Goal: Information Seeking & Learning: Learn about a topic

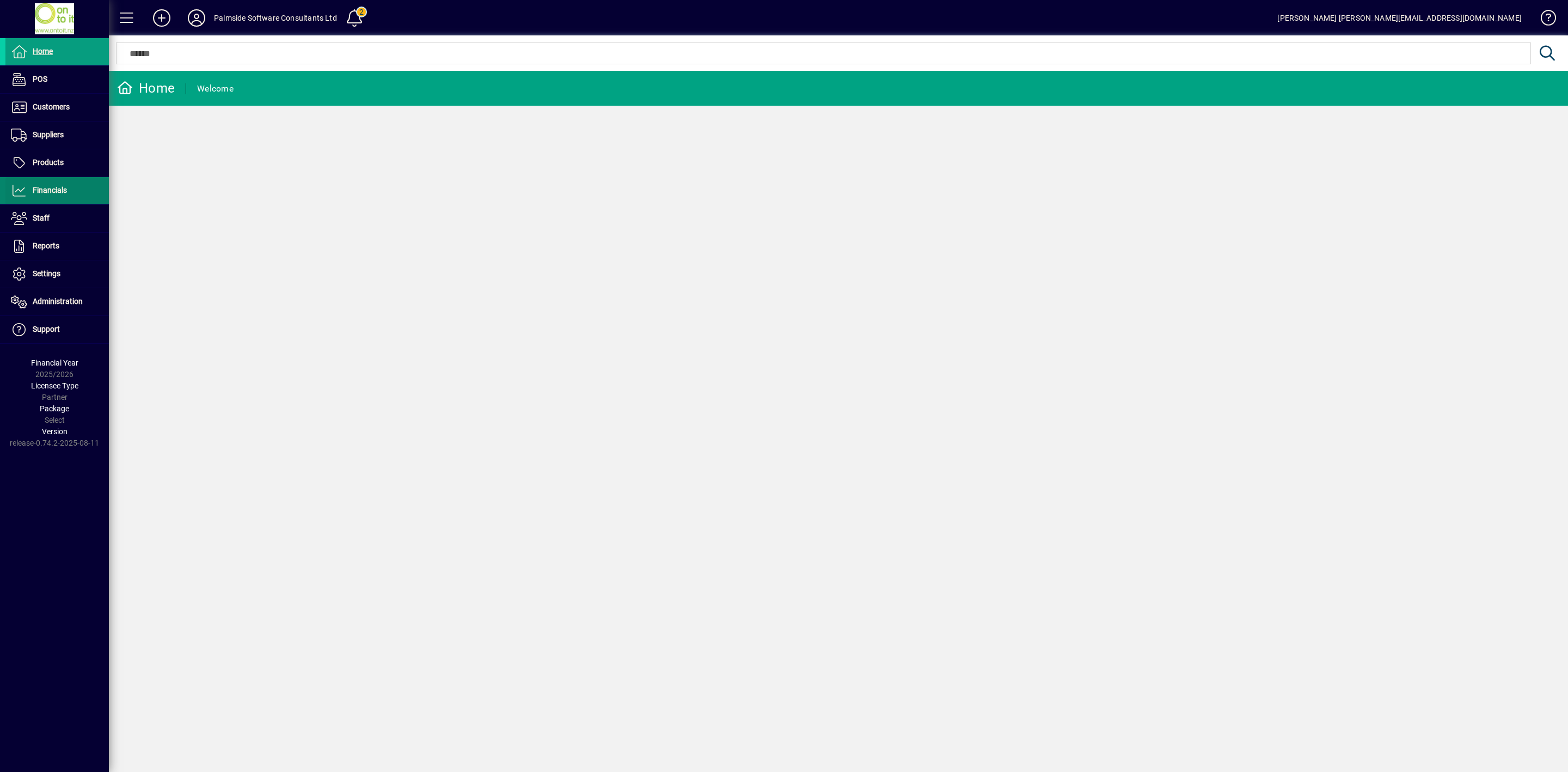
click at [55, 185] on span "Financials" at bounding box center [35, 190] width 61 height 13
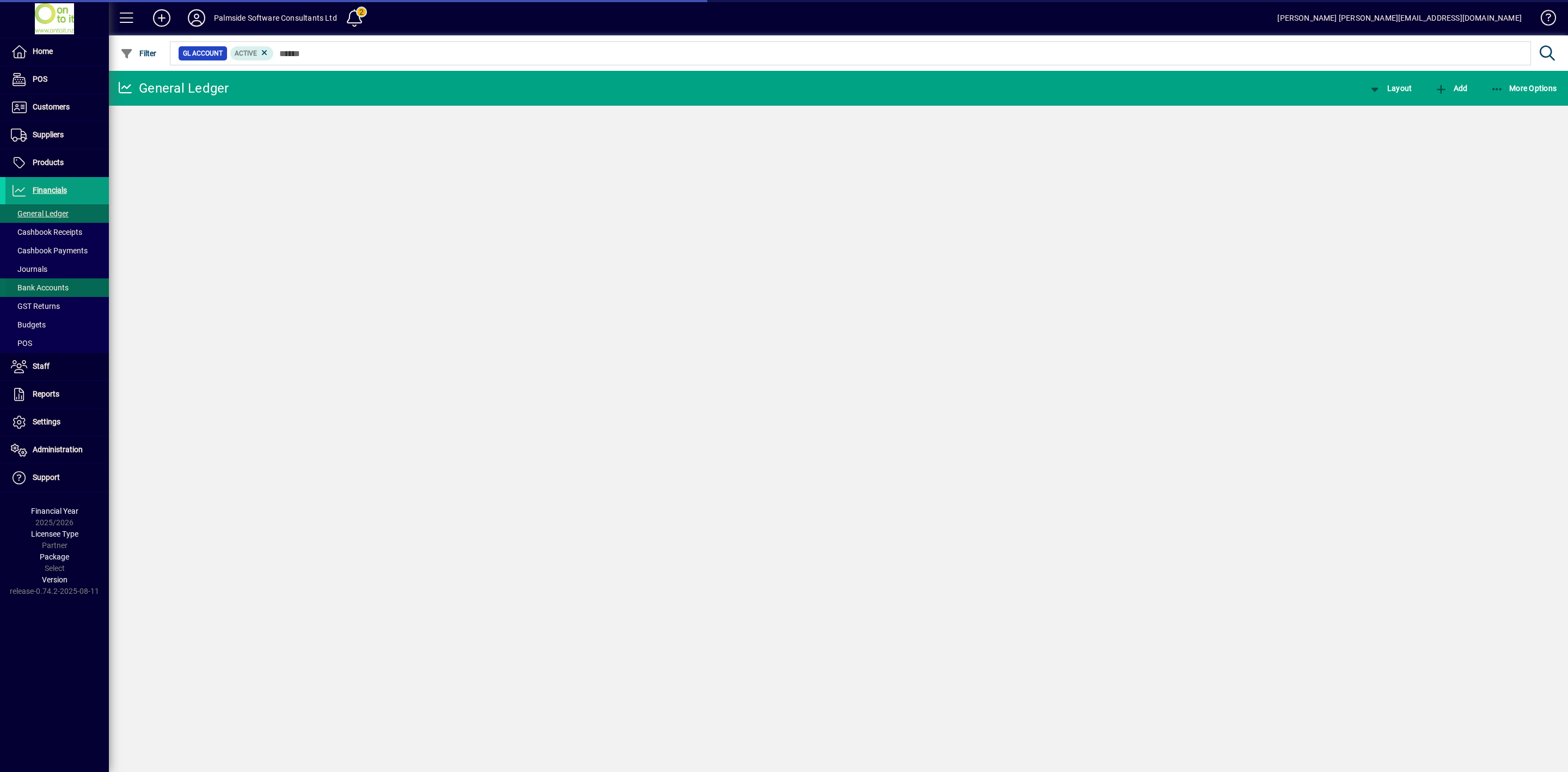
click at [55, 288] on span "Bank Accounts" at bounding box center [39, 288] width 58 height 8
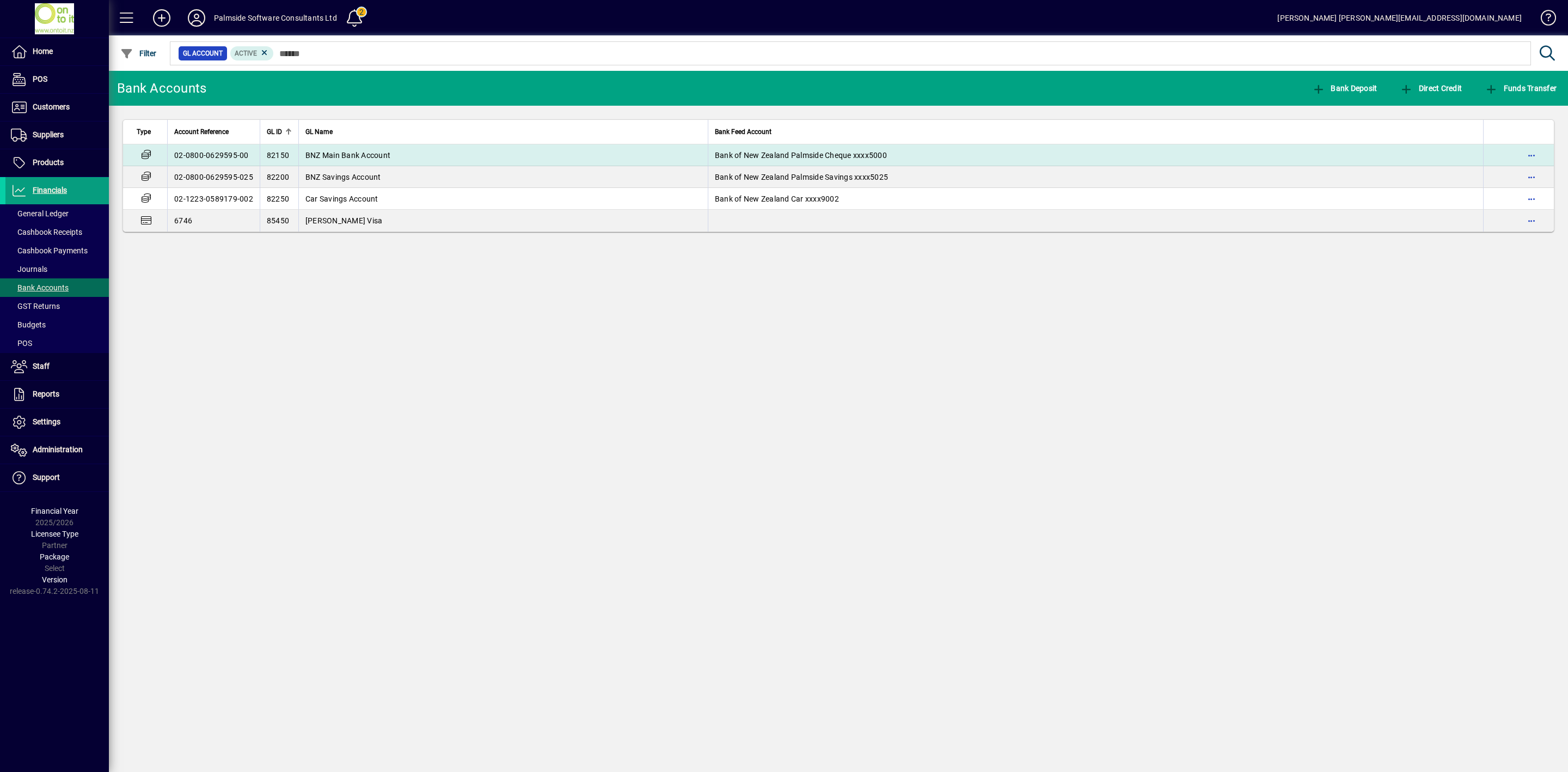
click at [360, 157] on span "BNZ Main Bank Account" at bounding box center [347, 155] width 85 height 8
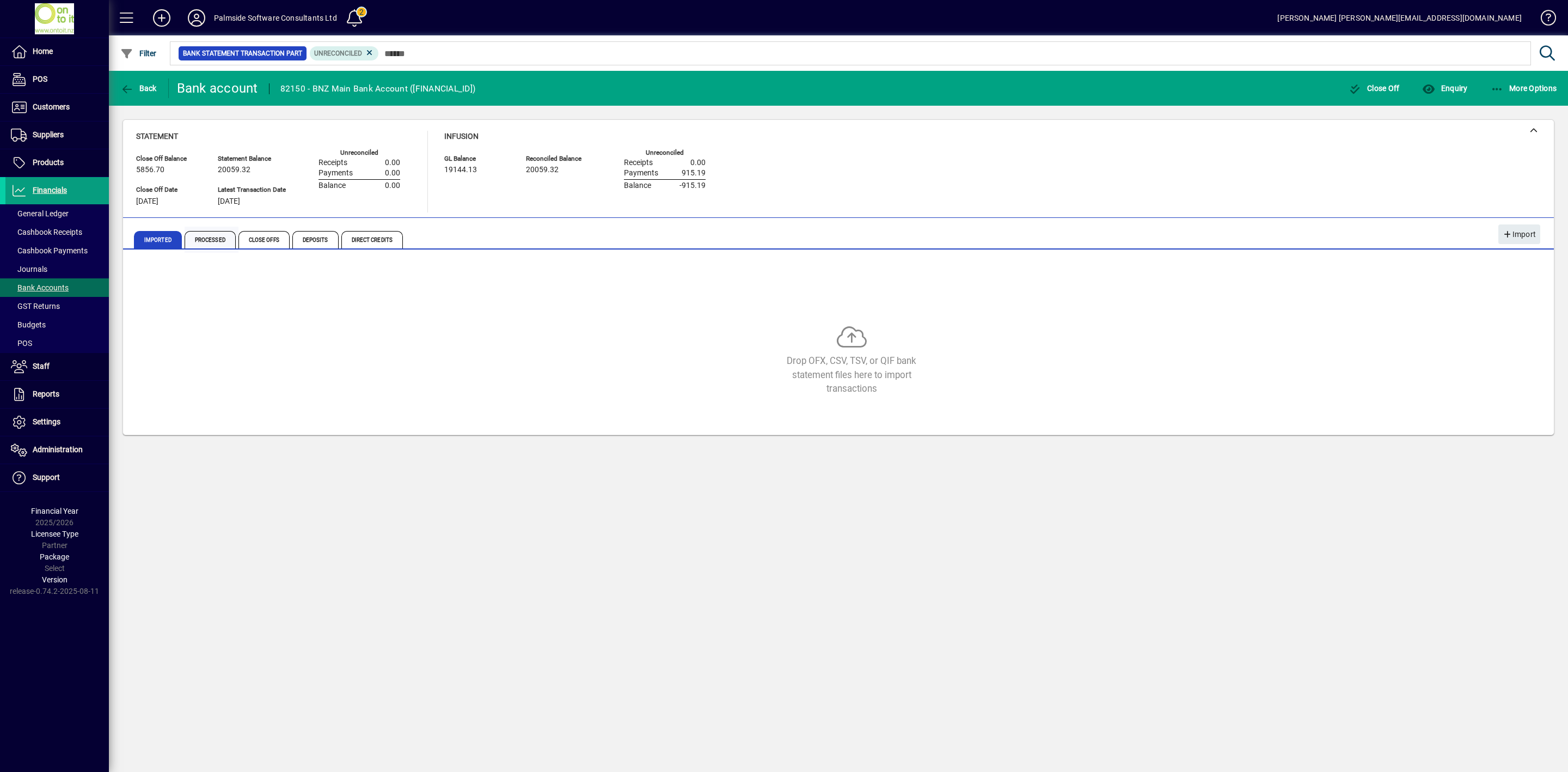
click at [207, 236] on span "Processed" at bounding box center [210, 239] width 51 height 18
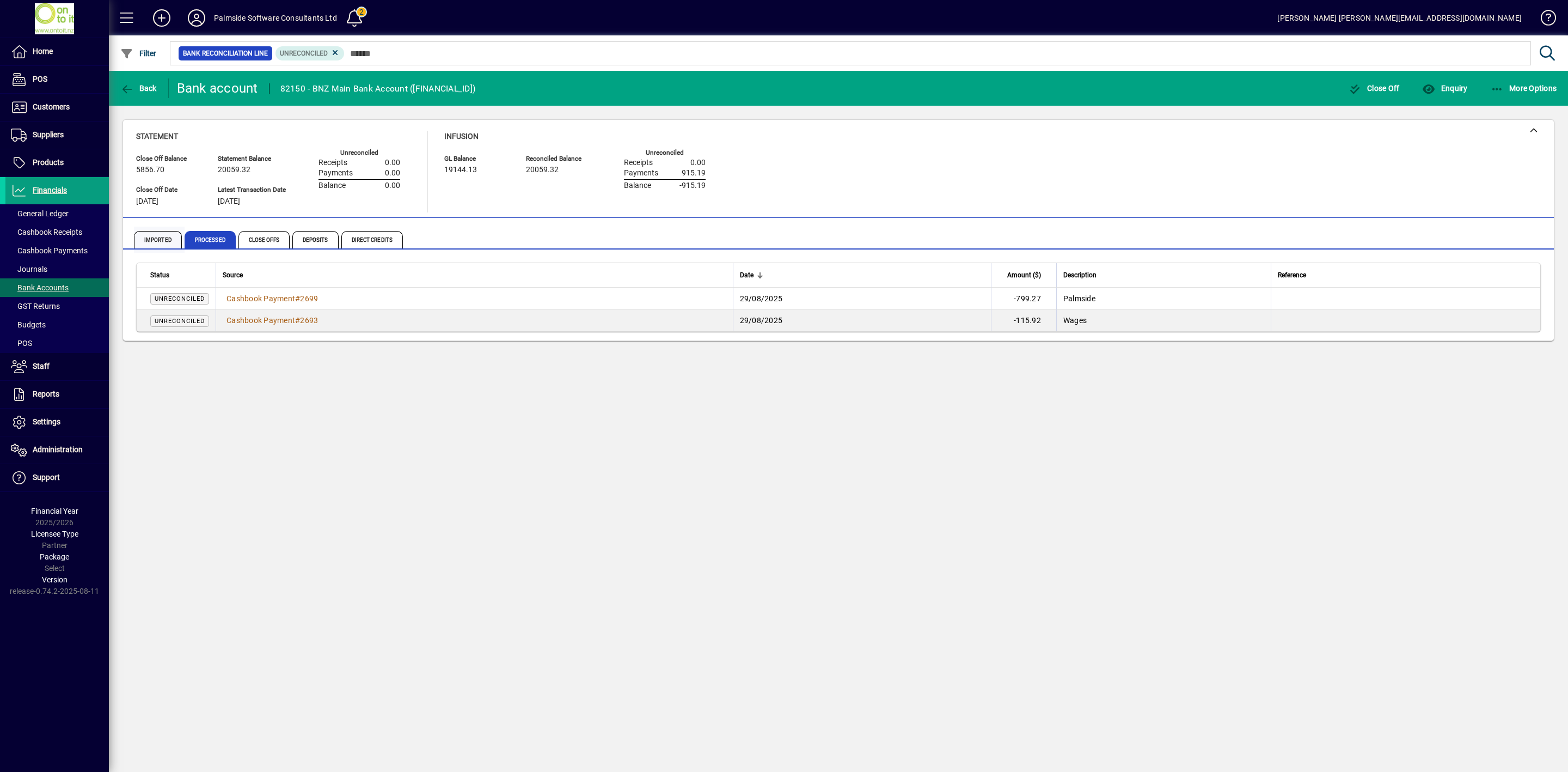
click at [160, 238] on span "Imported" at bounding box center [158, 239] width 48 height 18
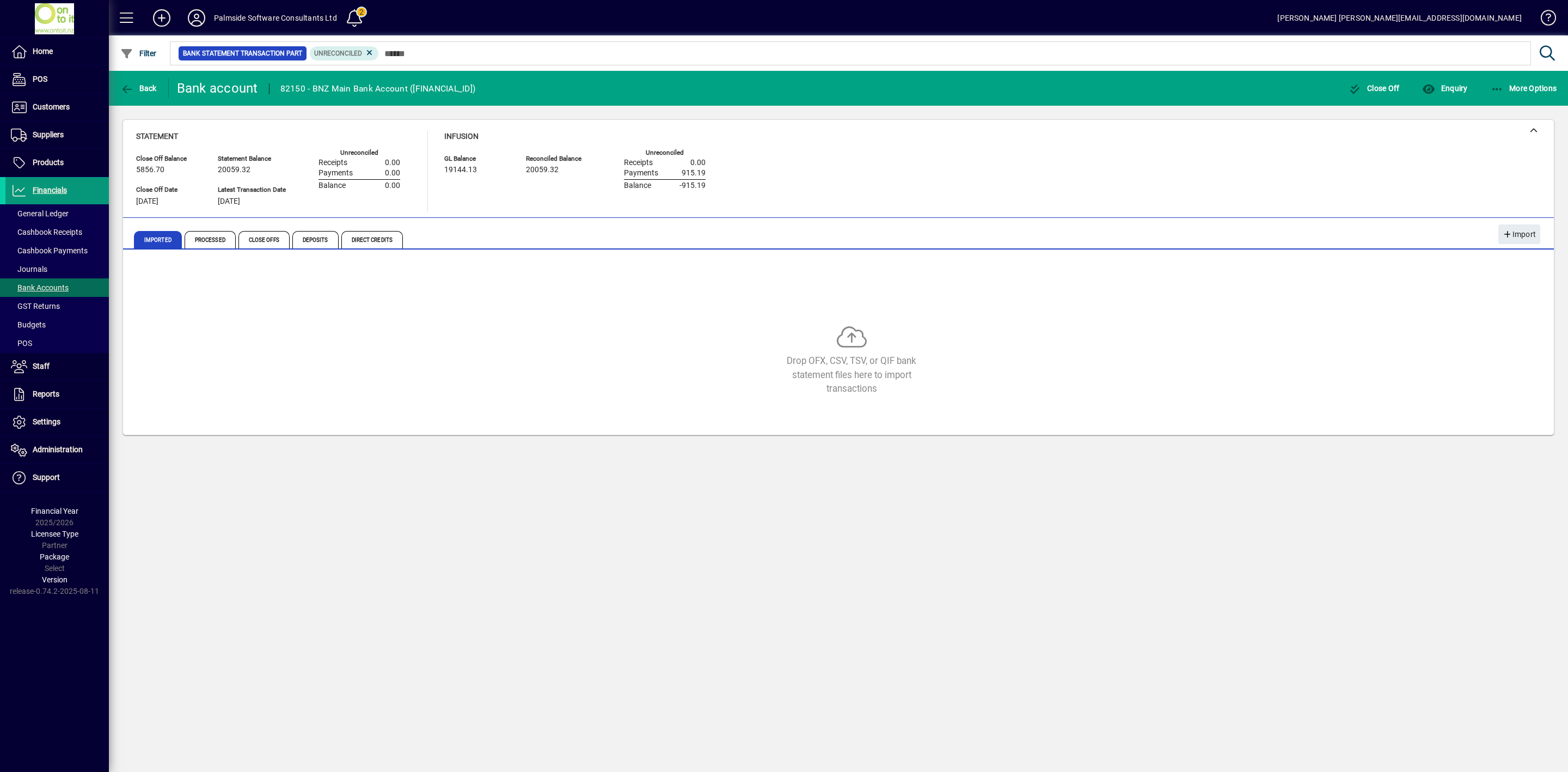
click at [47, 188] on span "Financials" at bounding box center [49, 190] width 34 height 8
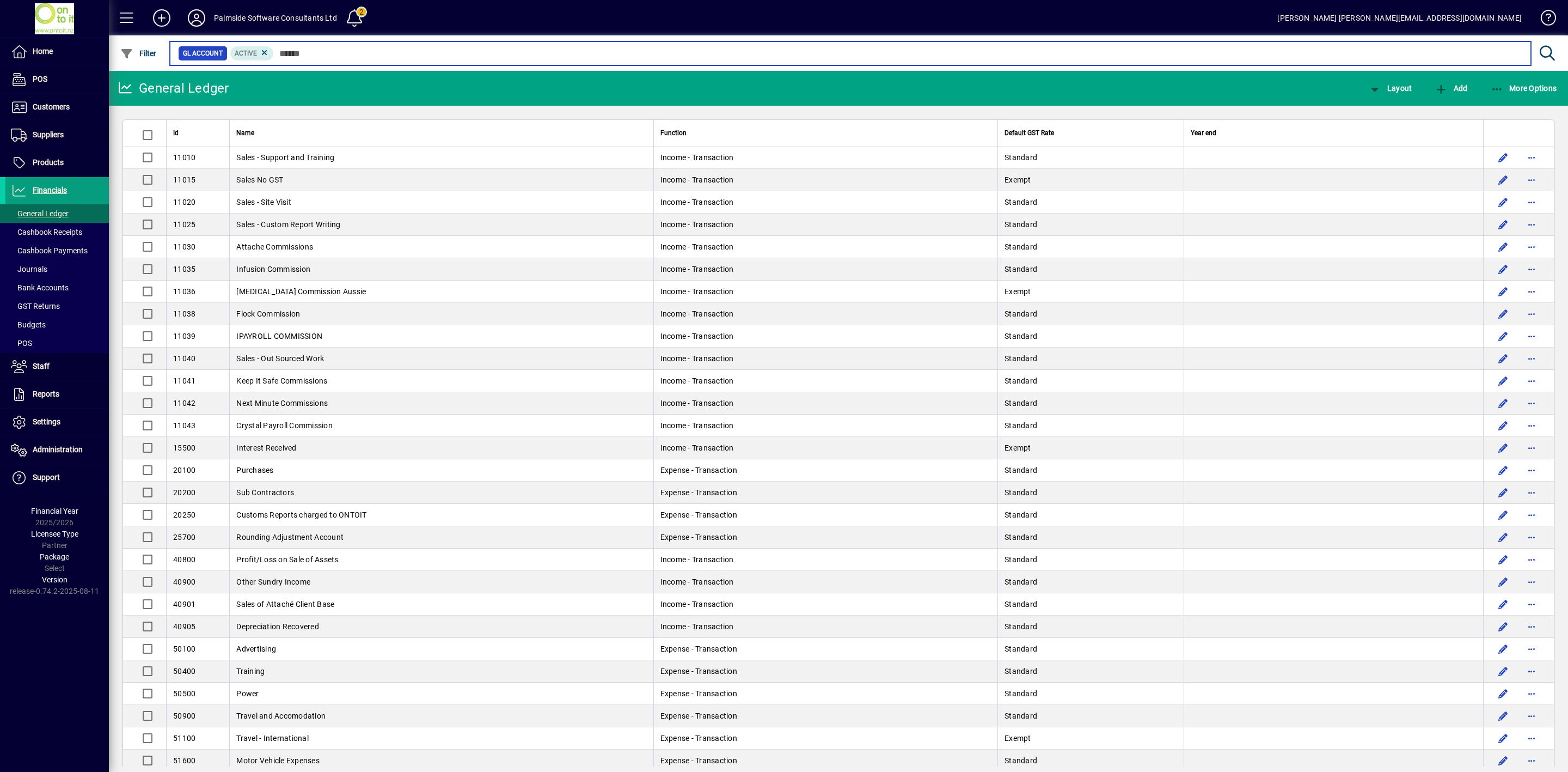
click at [342, 54] on input "text" at bounding box center [898, 54] width 1248 height 15
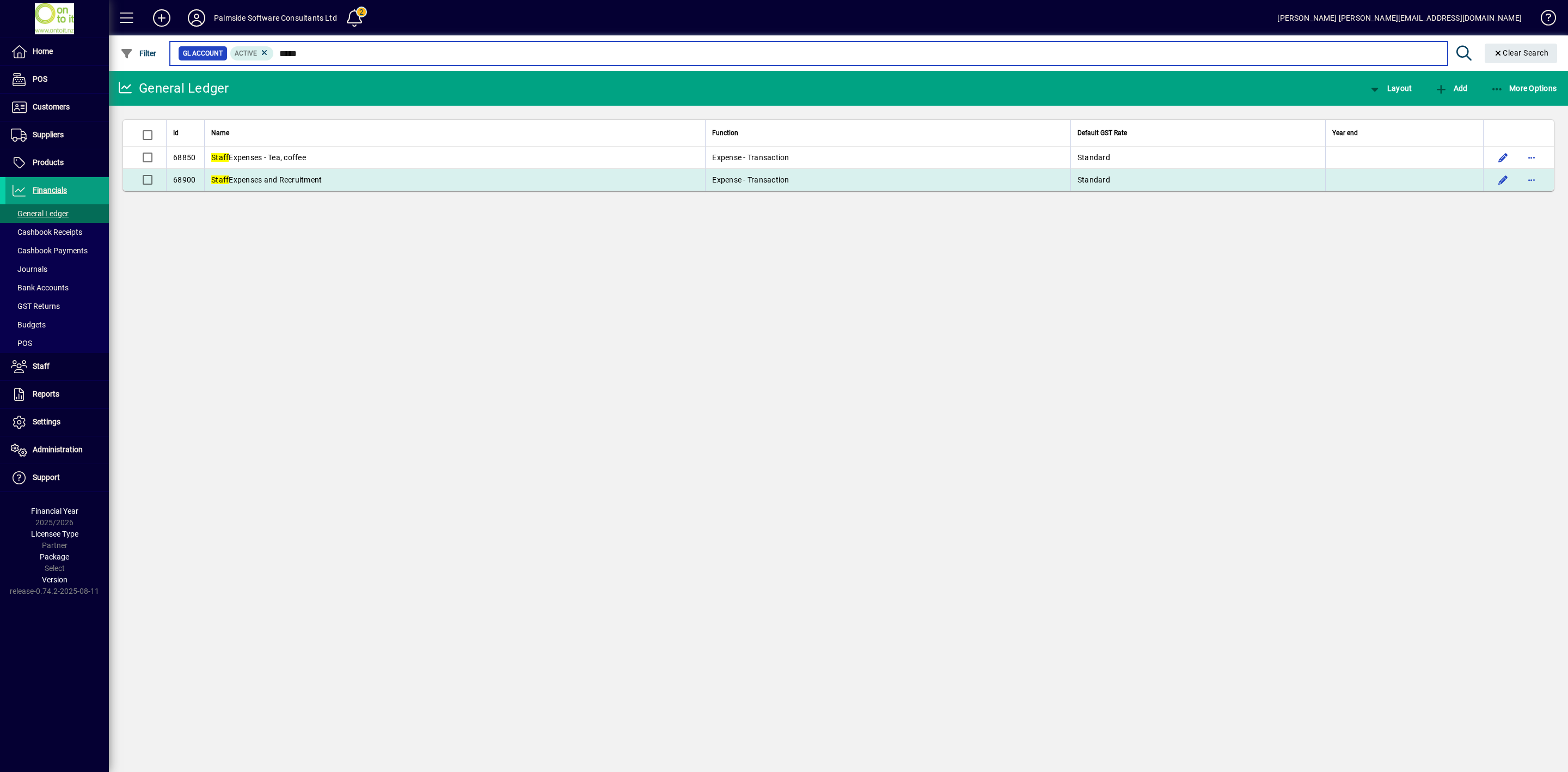
type input "*****"
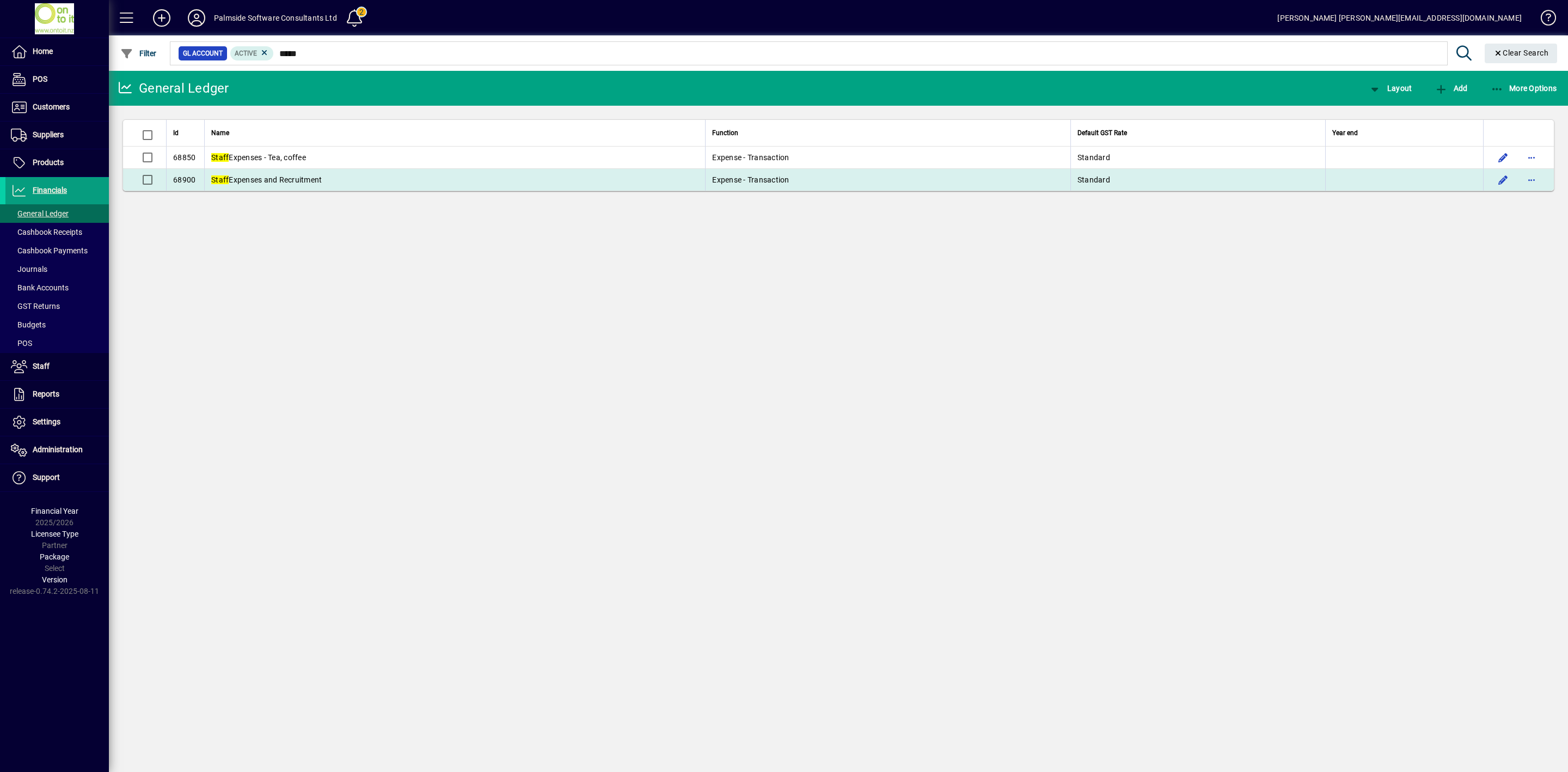
click at [313, 183] on span "Staff Expenses and Recruitment" at bounding box center [267, 180] width 111 height 8
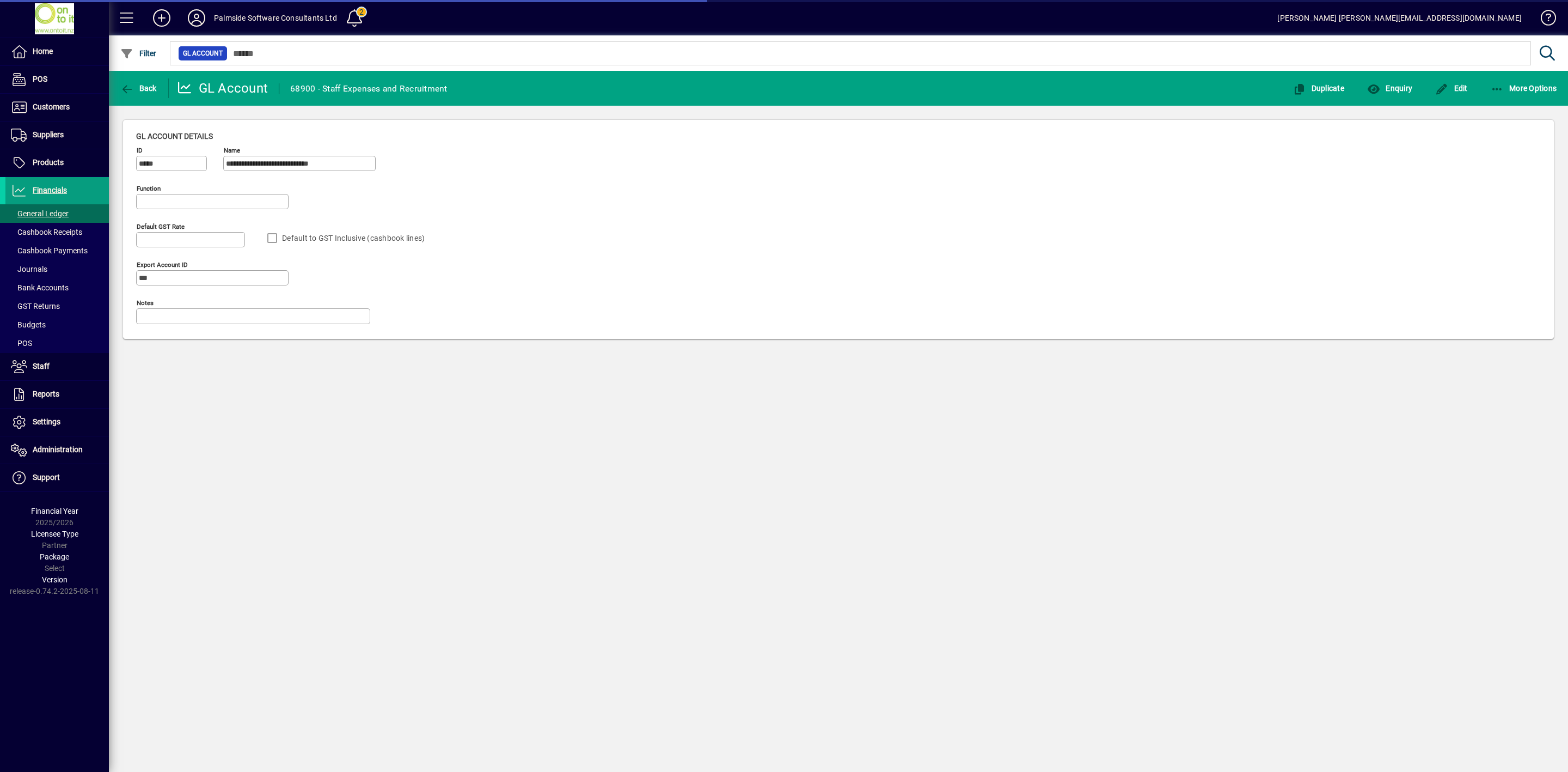
type input "**********"
click at [1386, 87] on span "Enquiry" at bounding box center [1390, 88] width 45 height 8
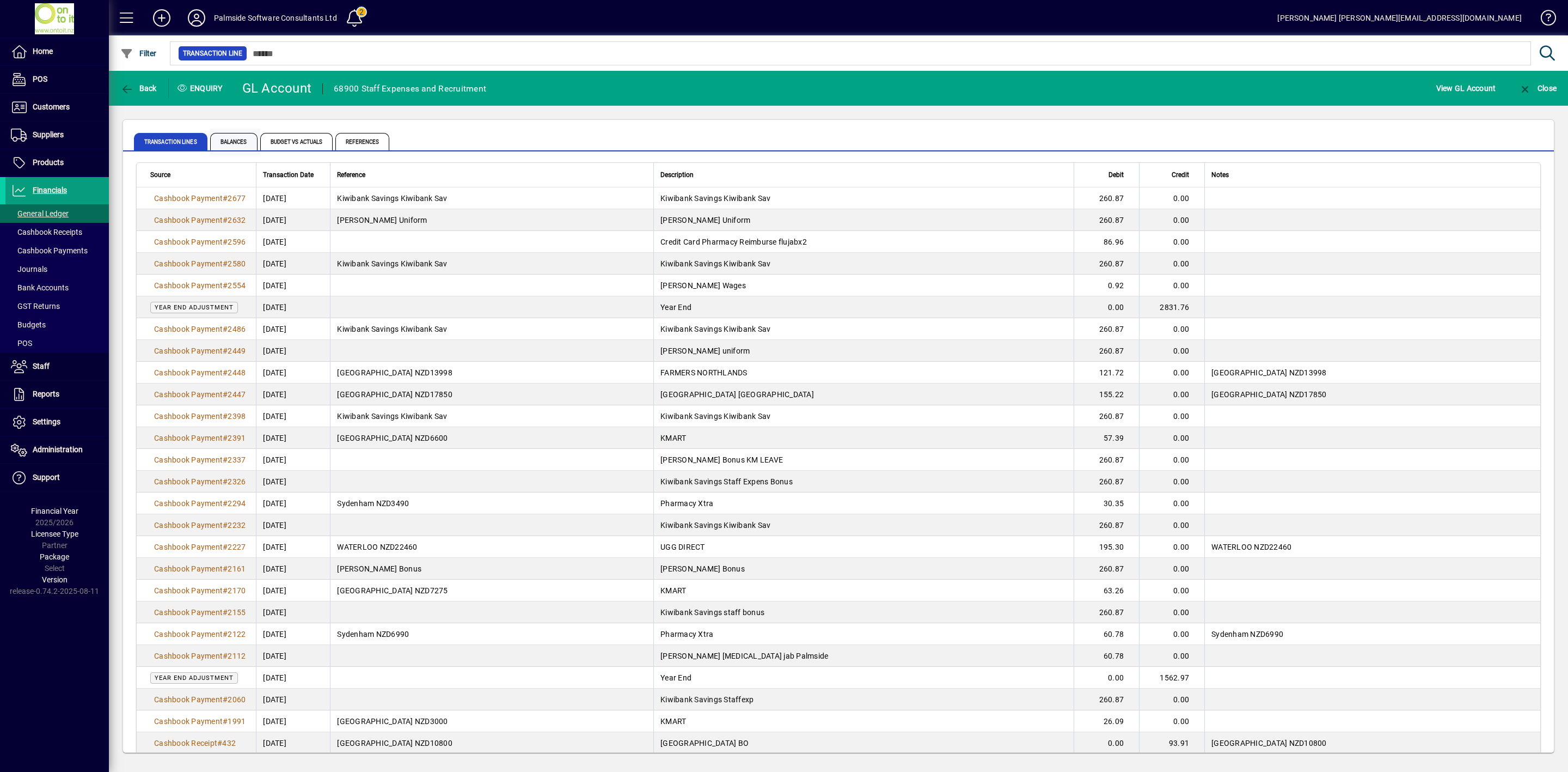
click at [235, 139] on span "Balances" at bounding box center [234, 141] width 47 height 18
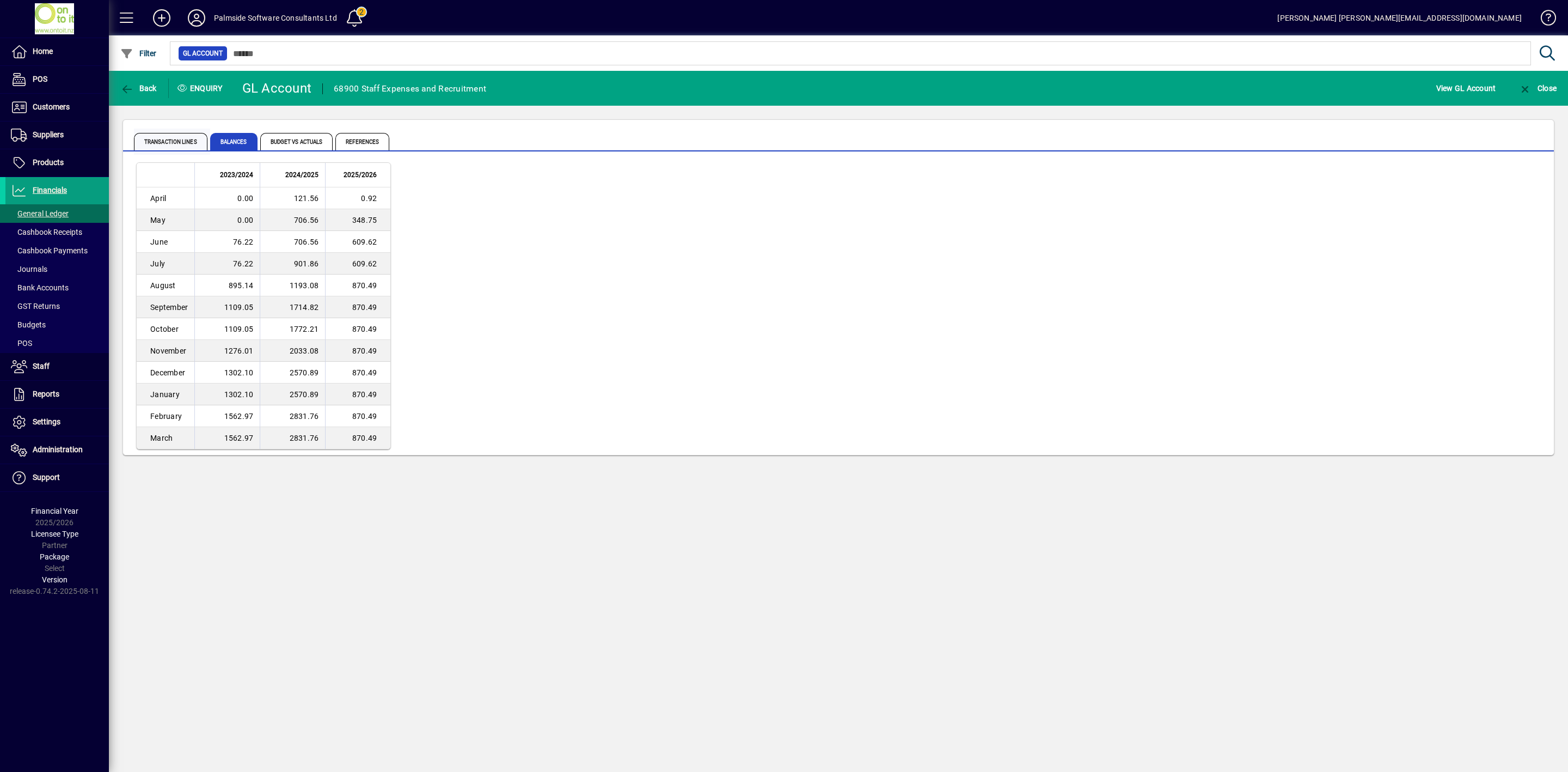
click at [184, 144] on span "Transaction lines" at bounding box center [171, 141] width 74 height 18
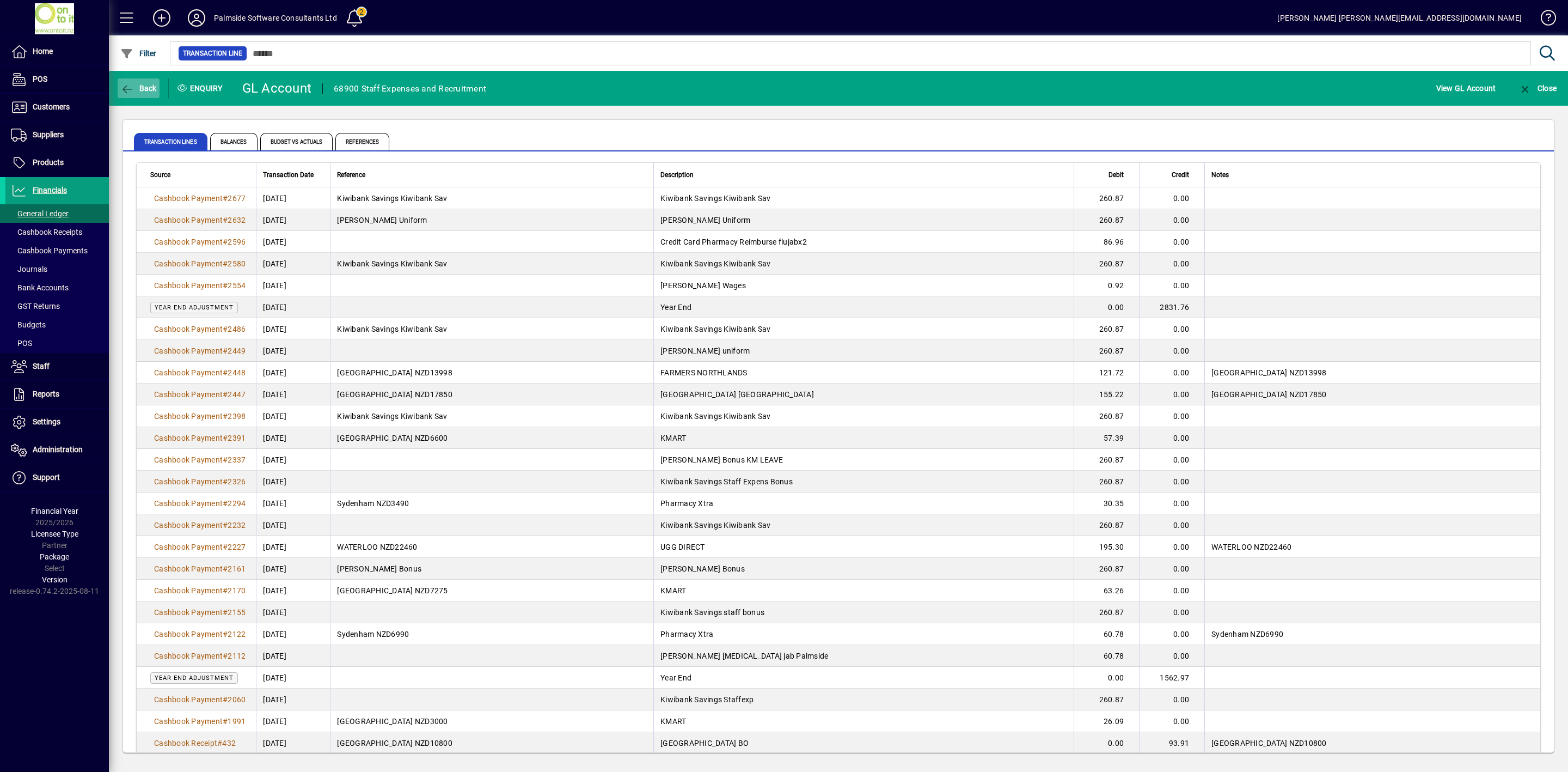
click at [144, 79] on span "button" at bounding box center [138, 88] width 42 height 26
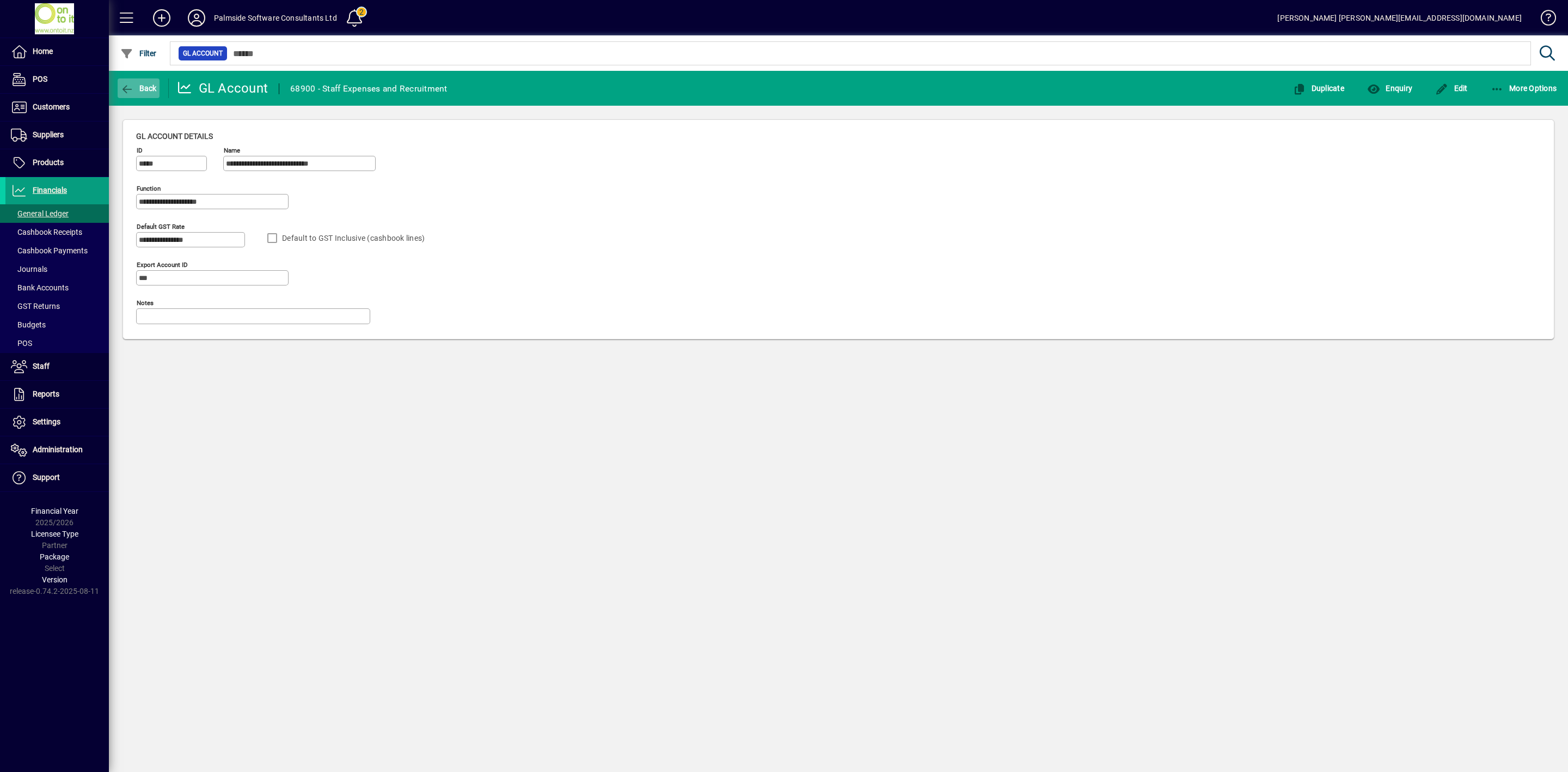
click at [123, 86] on icon "button" at bounding box center [127, 89] width 13 height 11
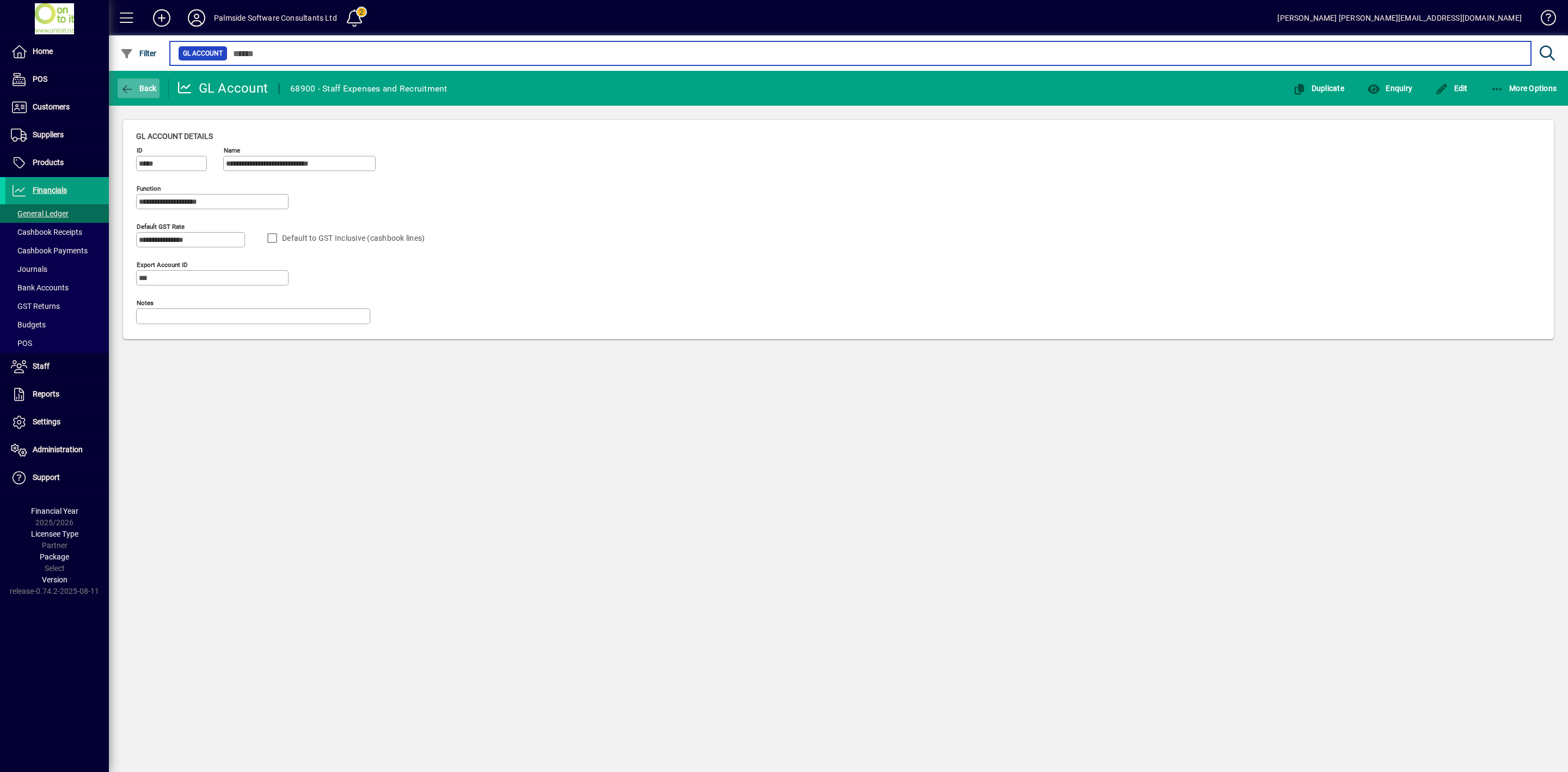
type input "*****"
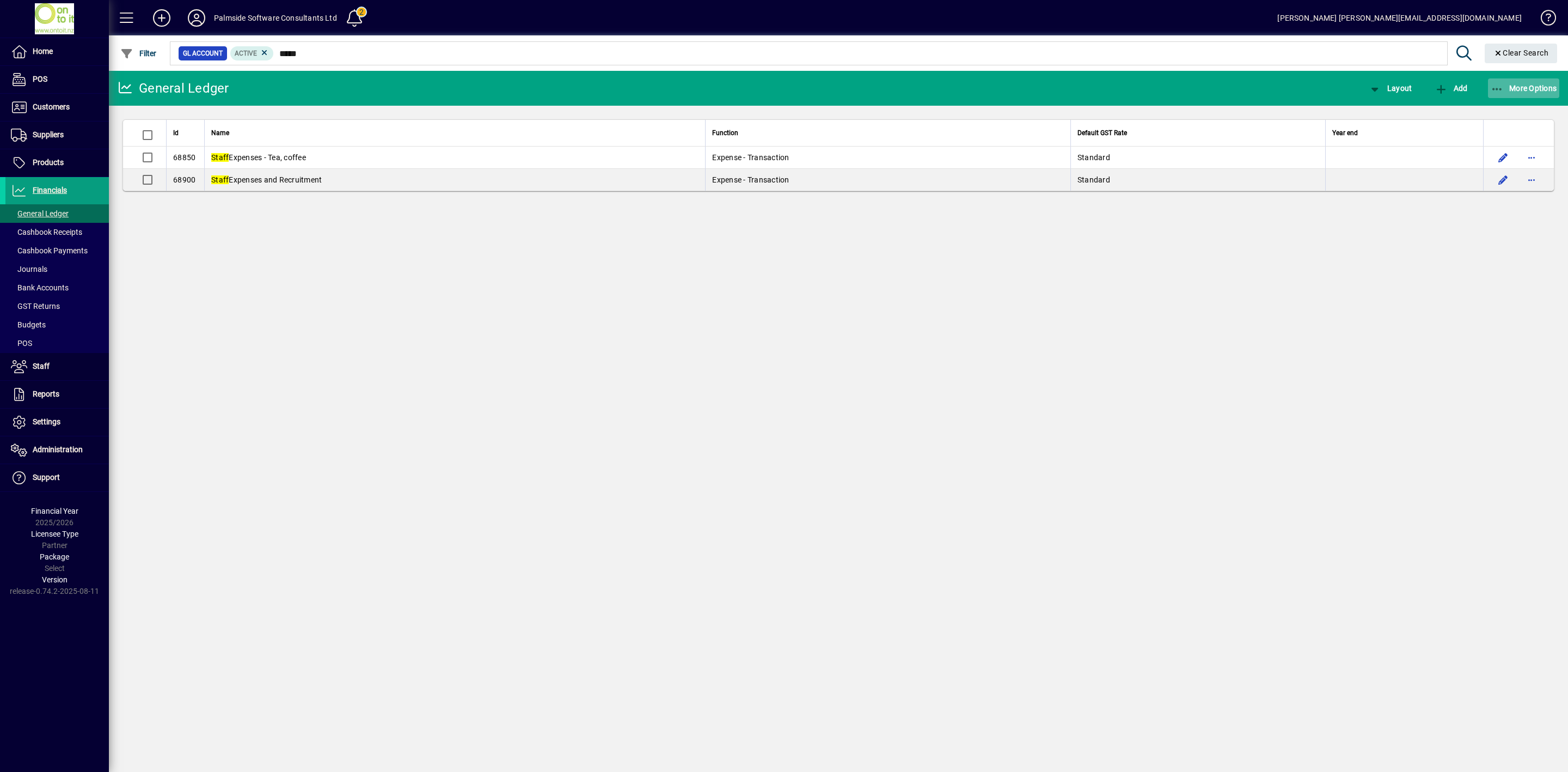
click at [1513, 87] on span "More Options" at bounding box center [1524, 88] width 66 height 8
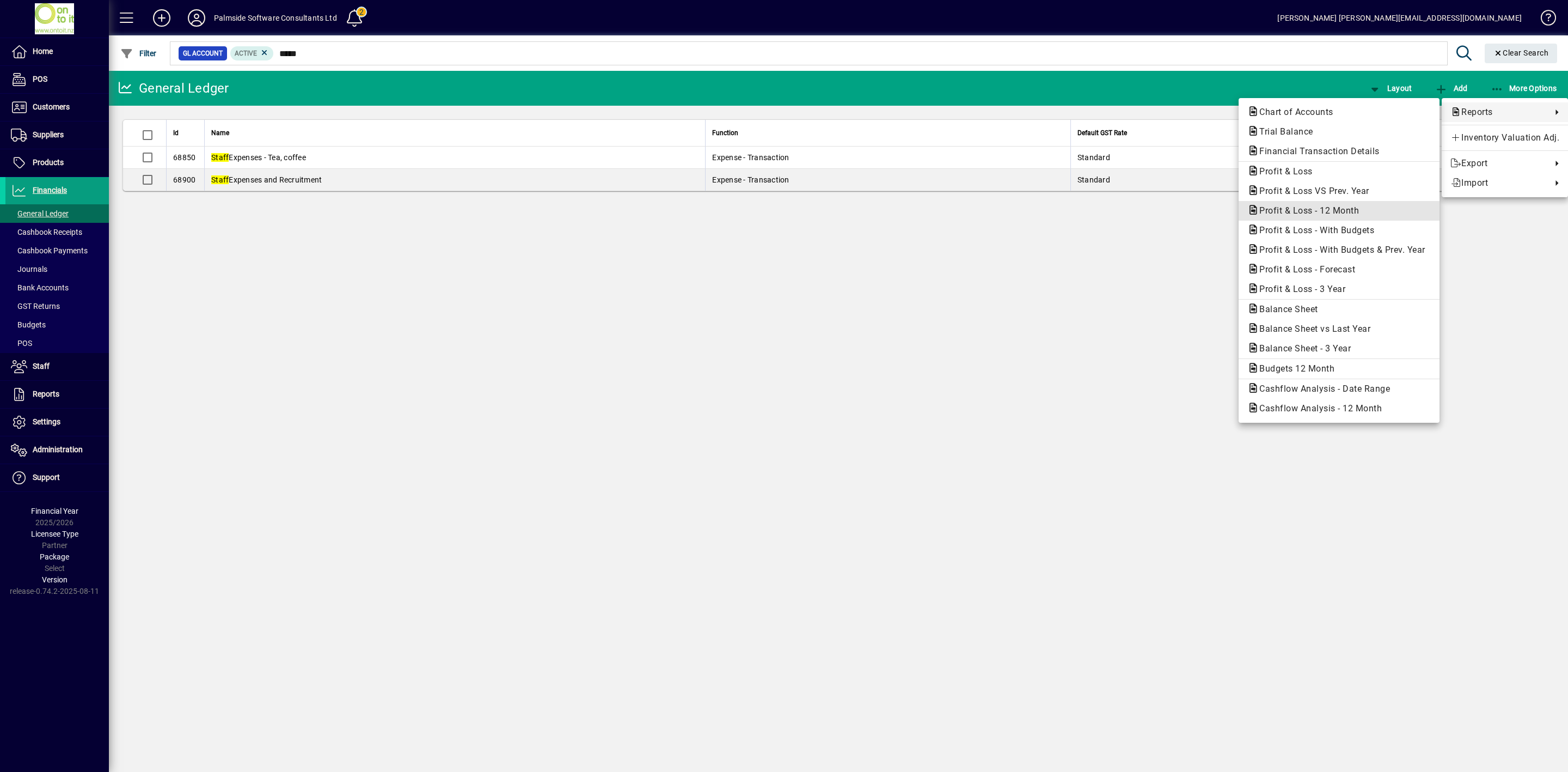
click at [1315, 209] on span "Profit & Loss - 12 Month" at bounding box center [1306, 211] width 117 height 10
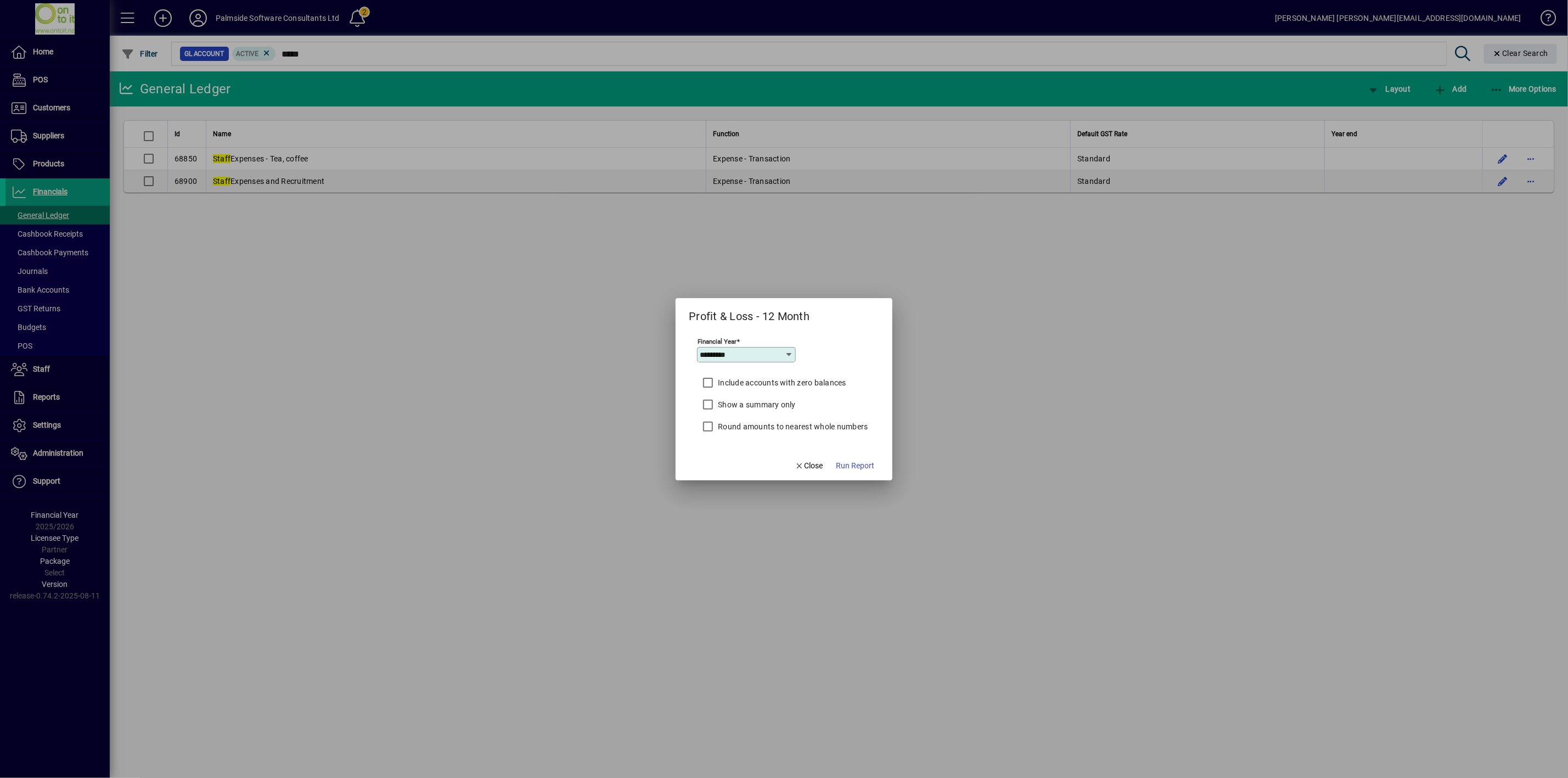
click at [786, 354] on icon at bounding box center [790, 354] width 8 height 8
click at [733, 467] on mat-option "2024/2025" at bounding box center [724, 477] width 58 height 29
type input "*********"
click at [857, 466] on span "Run Report" at bounding box center [855, 466] width 38 height 12
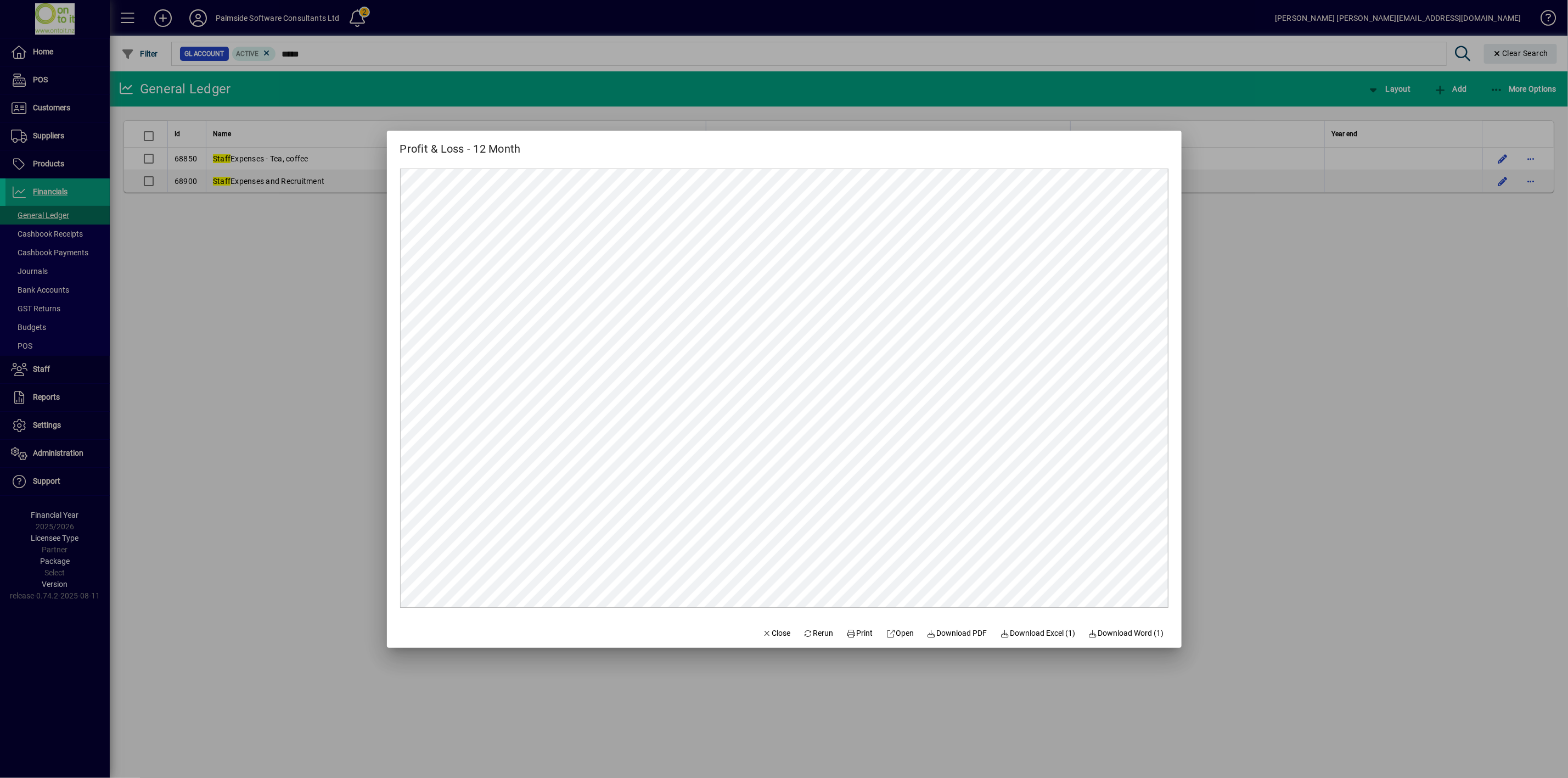
scroll to position [0, 0]
click at [816, 636] on span "Rerun" at bounding box center [819, 633] width 30 height 12
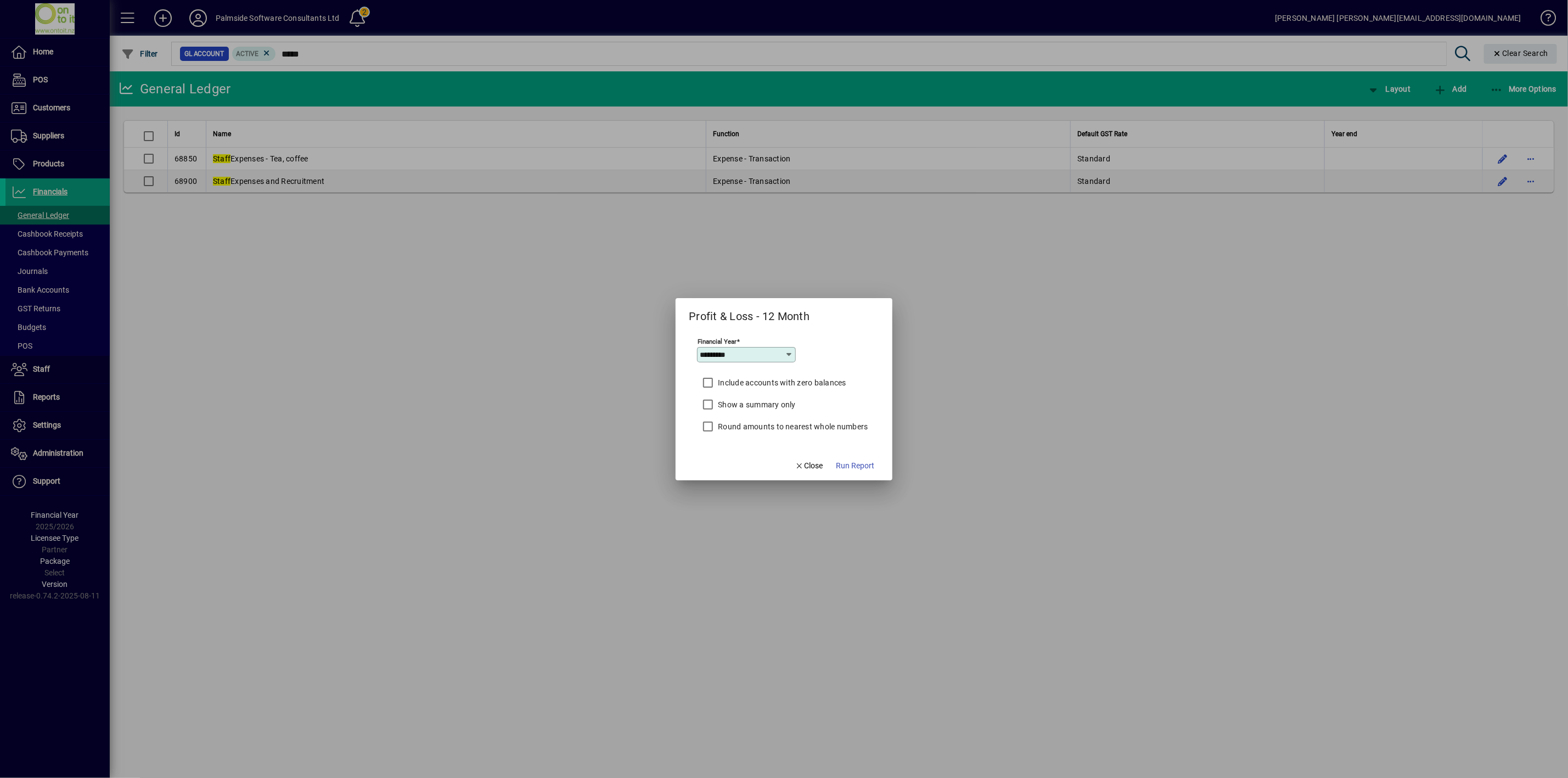
click at [791, 356] on icon at bounding box center [790, 354] width 8 height 8
click at [730, 507] on div "2025/2026" at bounding box center [725, 507] width 41 height 12
type input "*********"
click at [855, 464] on span "Run Report" at bounding box center [855, 466] width 38 height 12
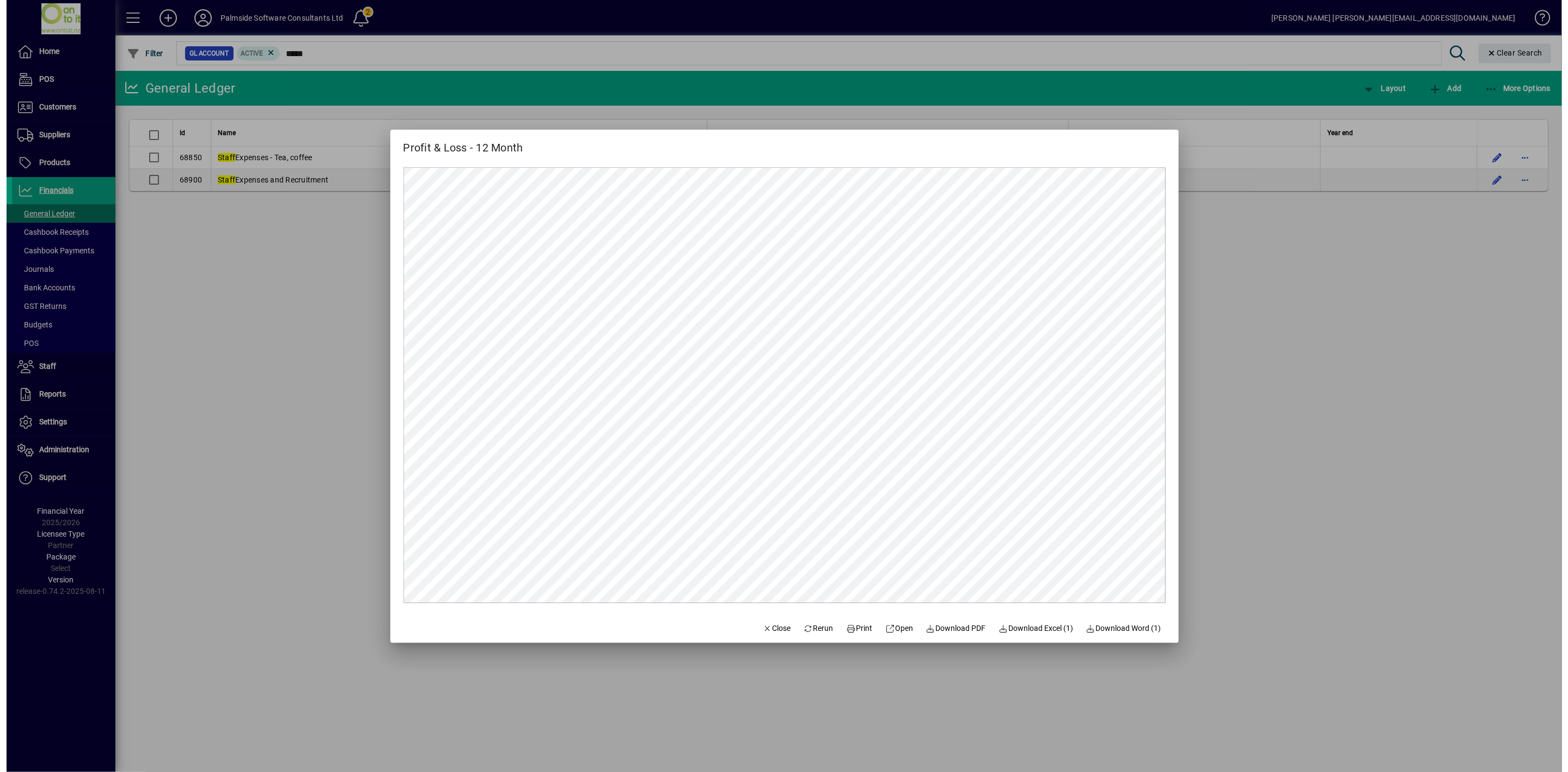
scroll to position [0, 0]
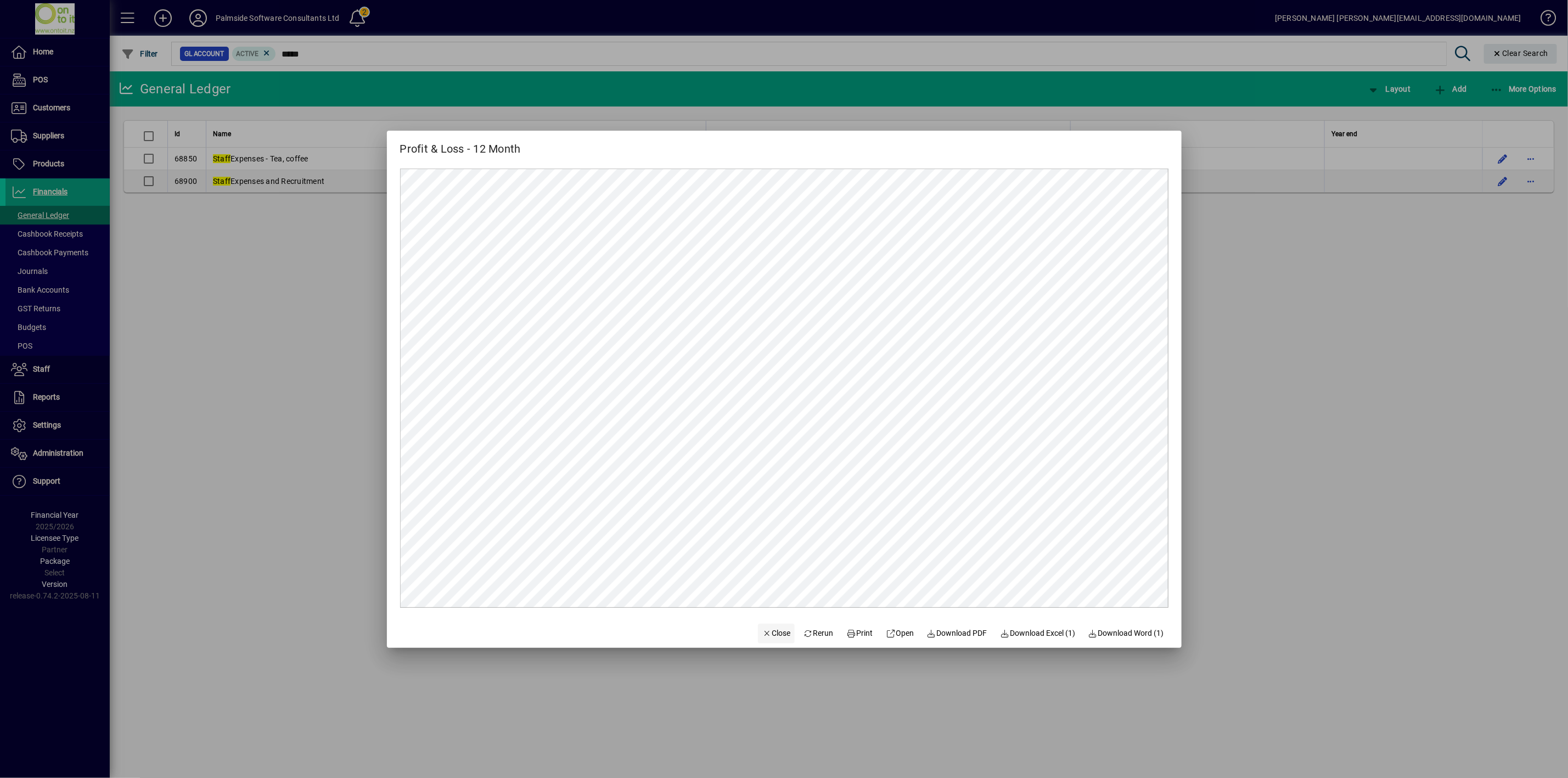
click at [781, 638] on span "Close" at bounding box center [777, 633] width 29 height 12
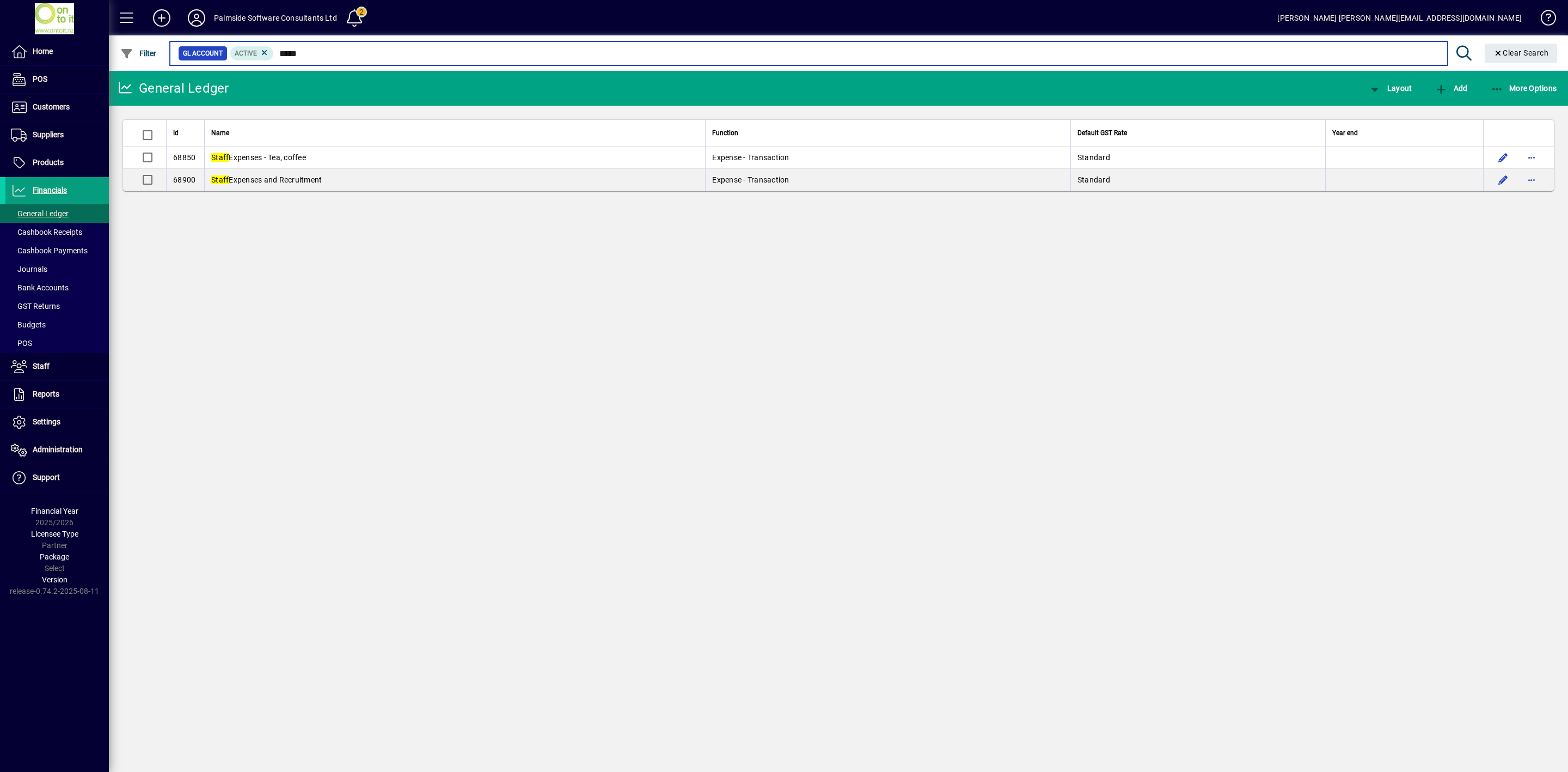
click at [359, 56] on input "*****" at bounding box center [856, 54] width 1164 height 15
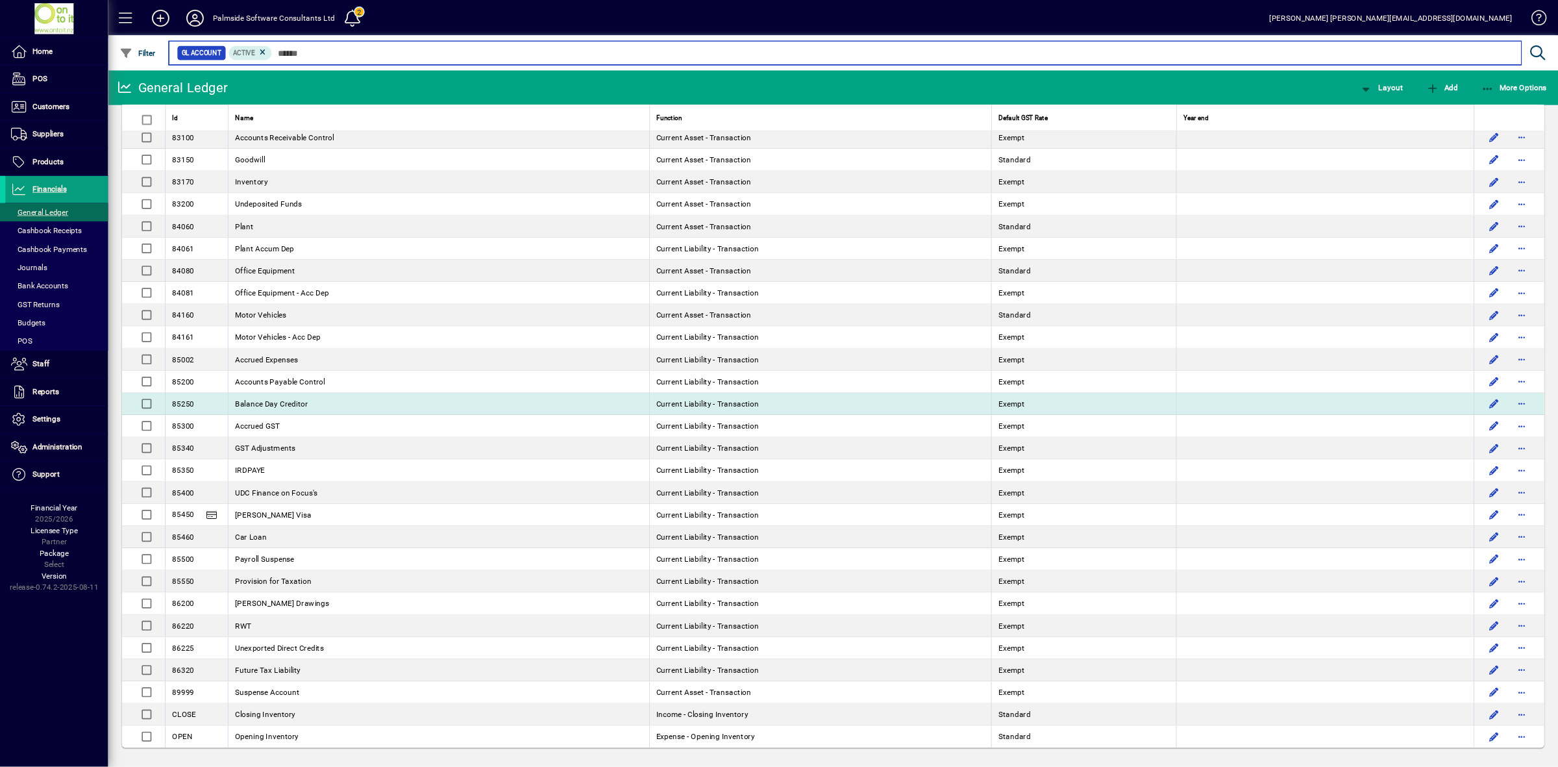
scroll to position [2160, 0]
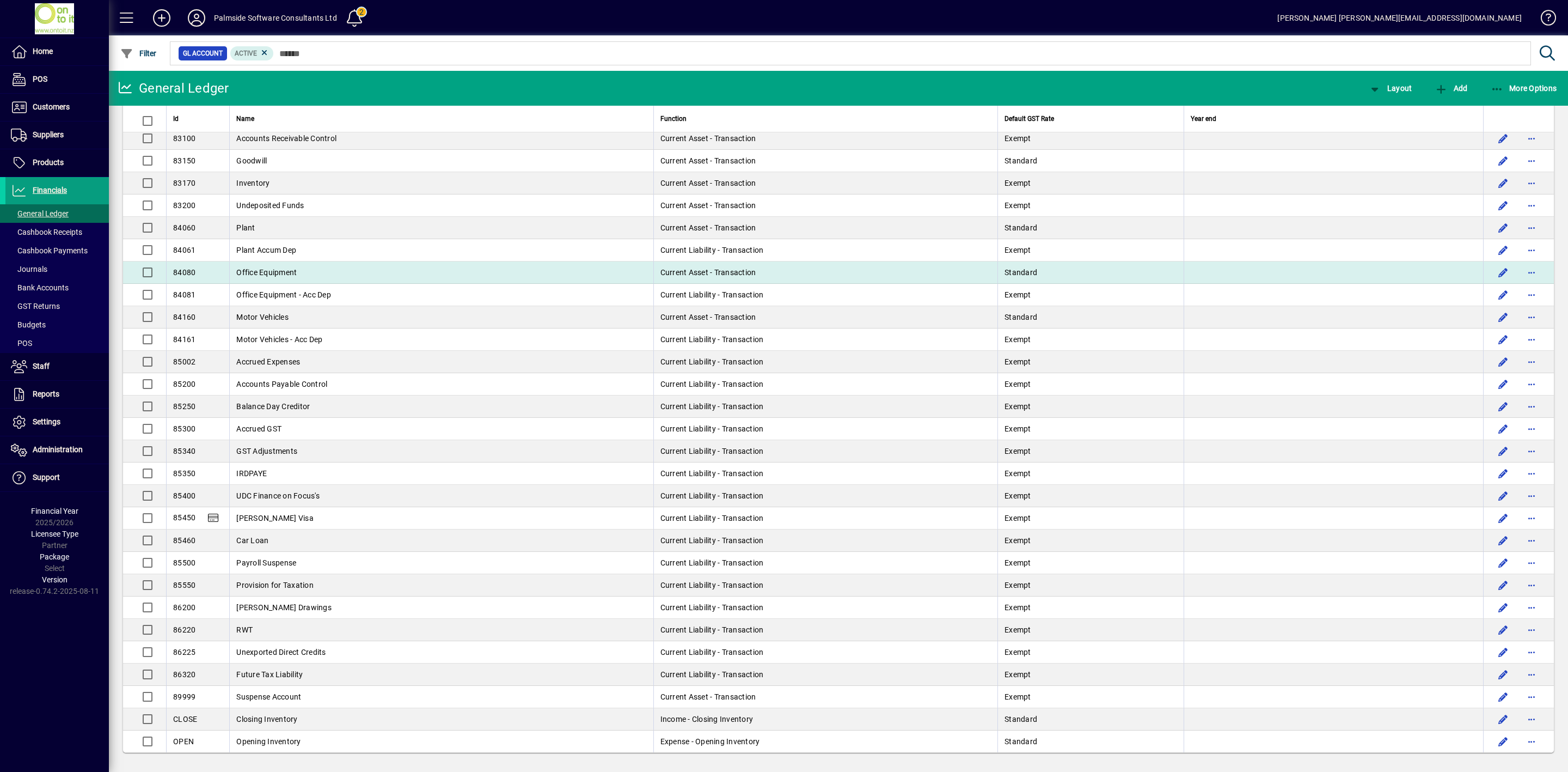
click at [805, 269] on td "Current Asset - Transaction" at bounding box center [826, 273] width 345 height 23
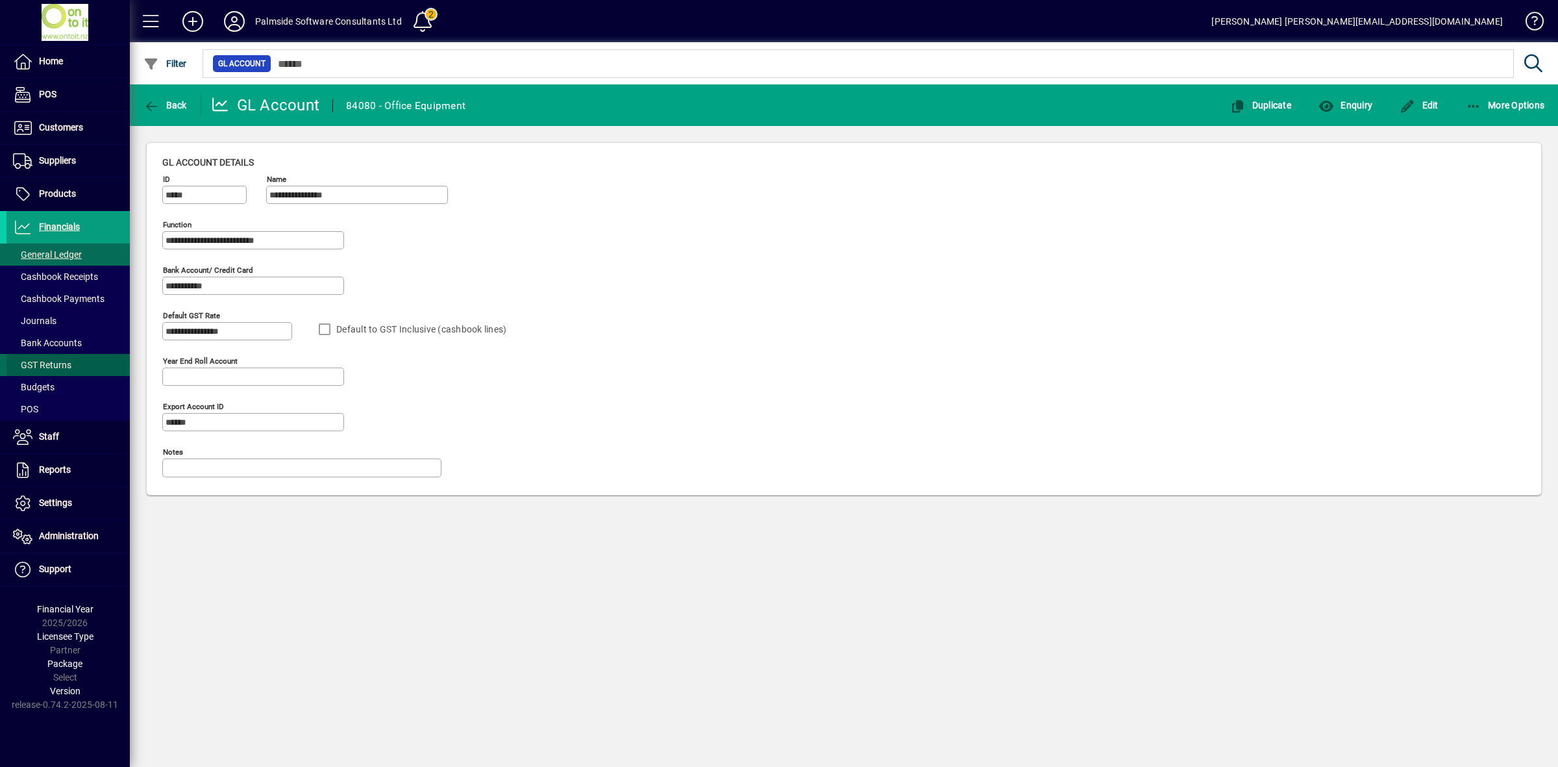
click at [62, 365] on span "GST Returns" at bounding box center [42, 365] width 58 height 10
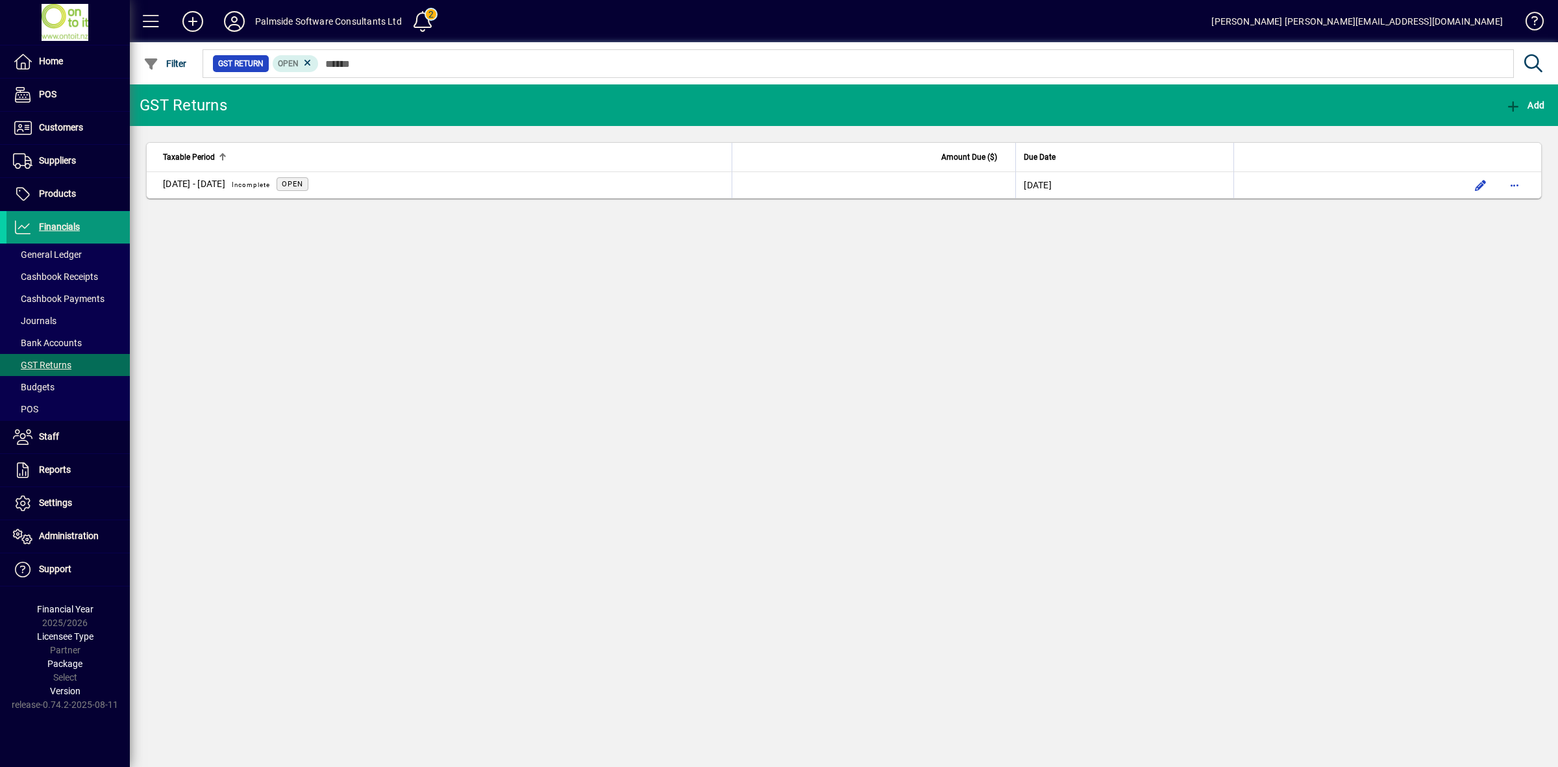
click at [59, 225] on span "Financials" at bounding box center [59, 226] width 41 height 10
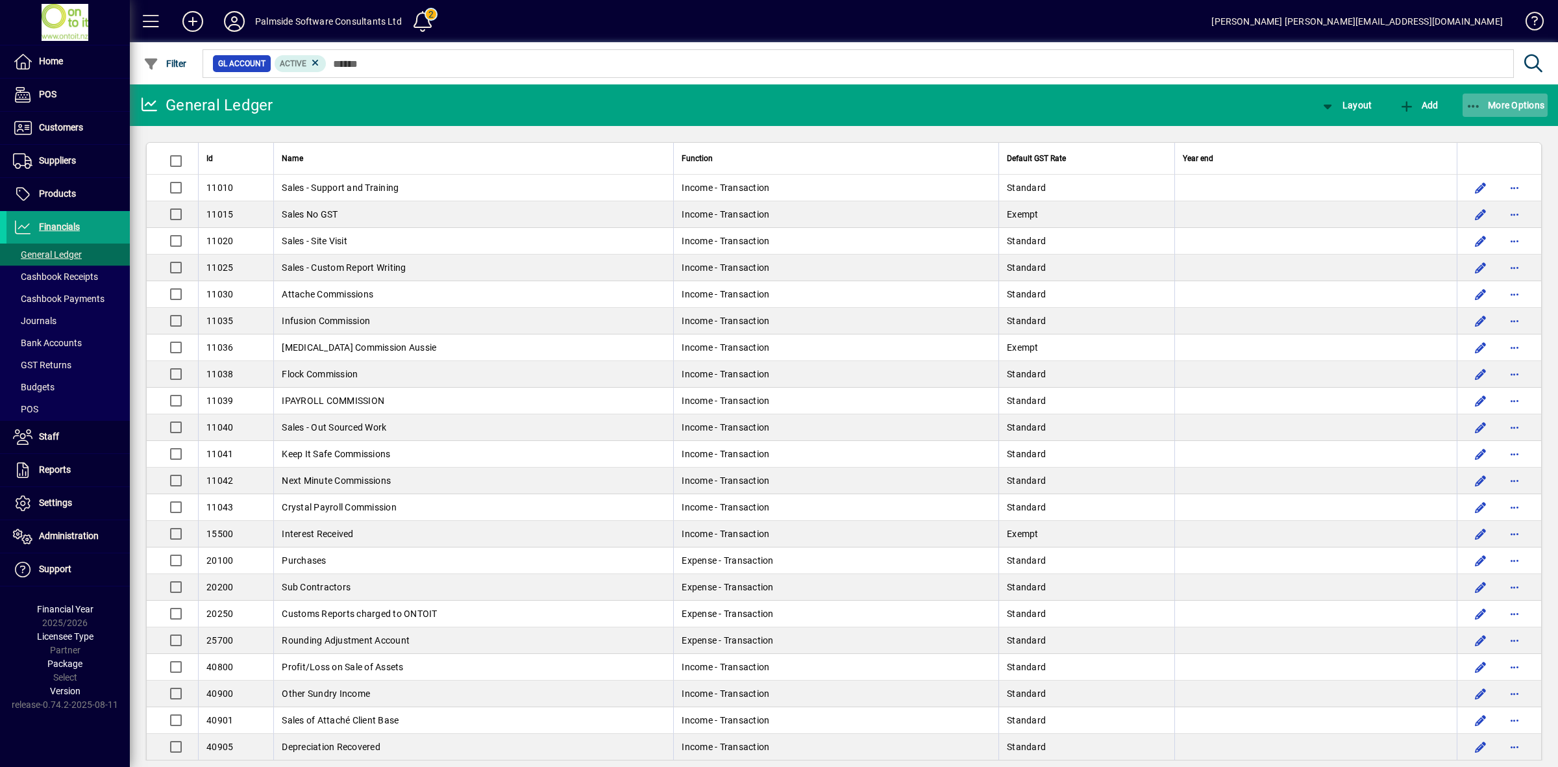
click at [1496, 101] on span "More Options" at bounding box center [1505, 105] width 79 height 10
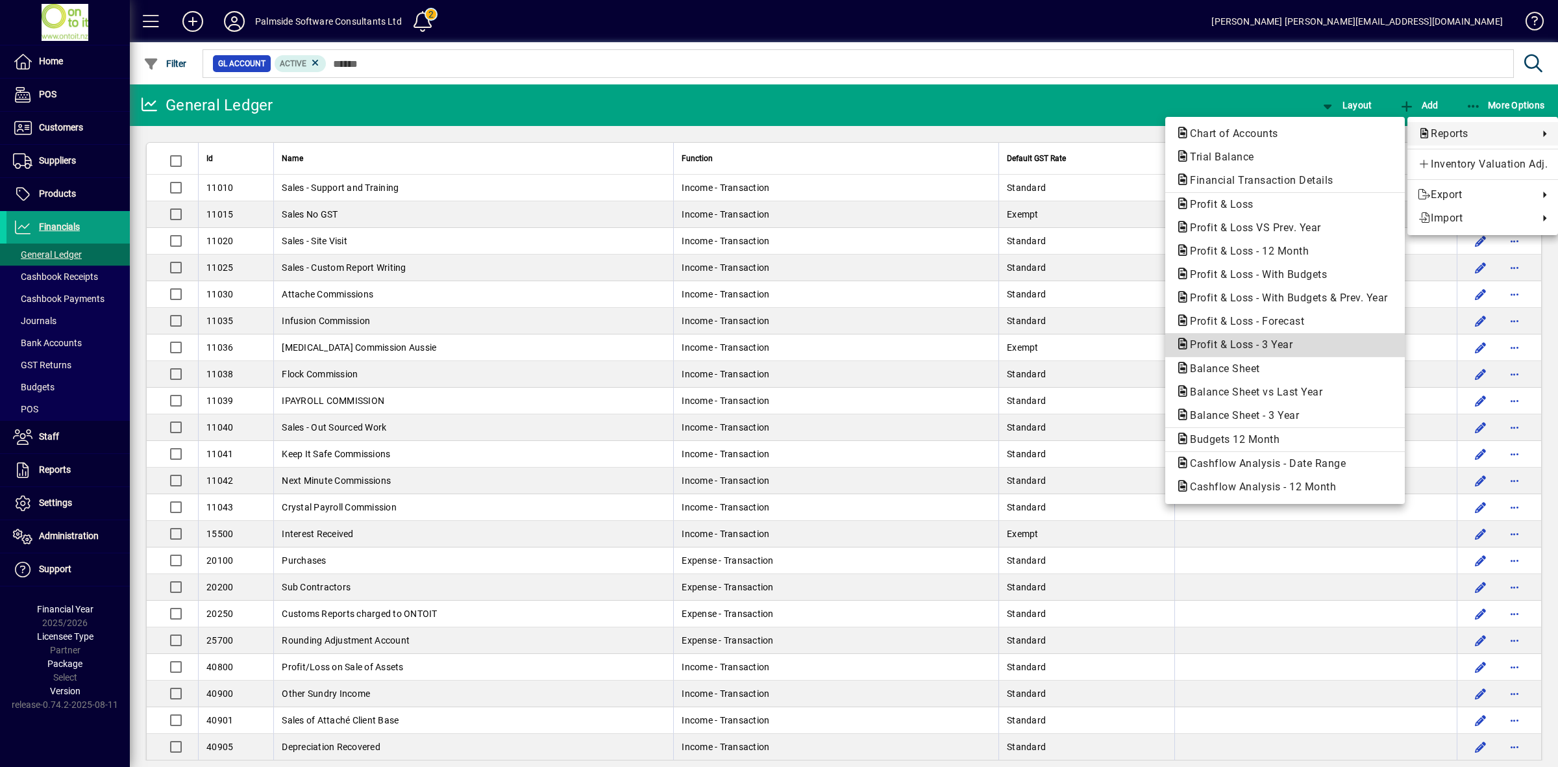
click at [1244, 342] on span "Profit & Loss - 3 Year" at bounding box center [1237, 344] width 123 height 12
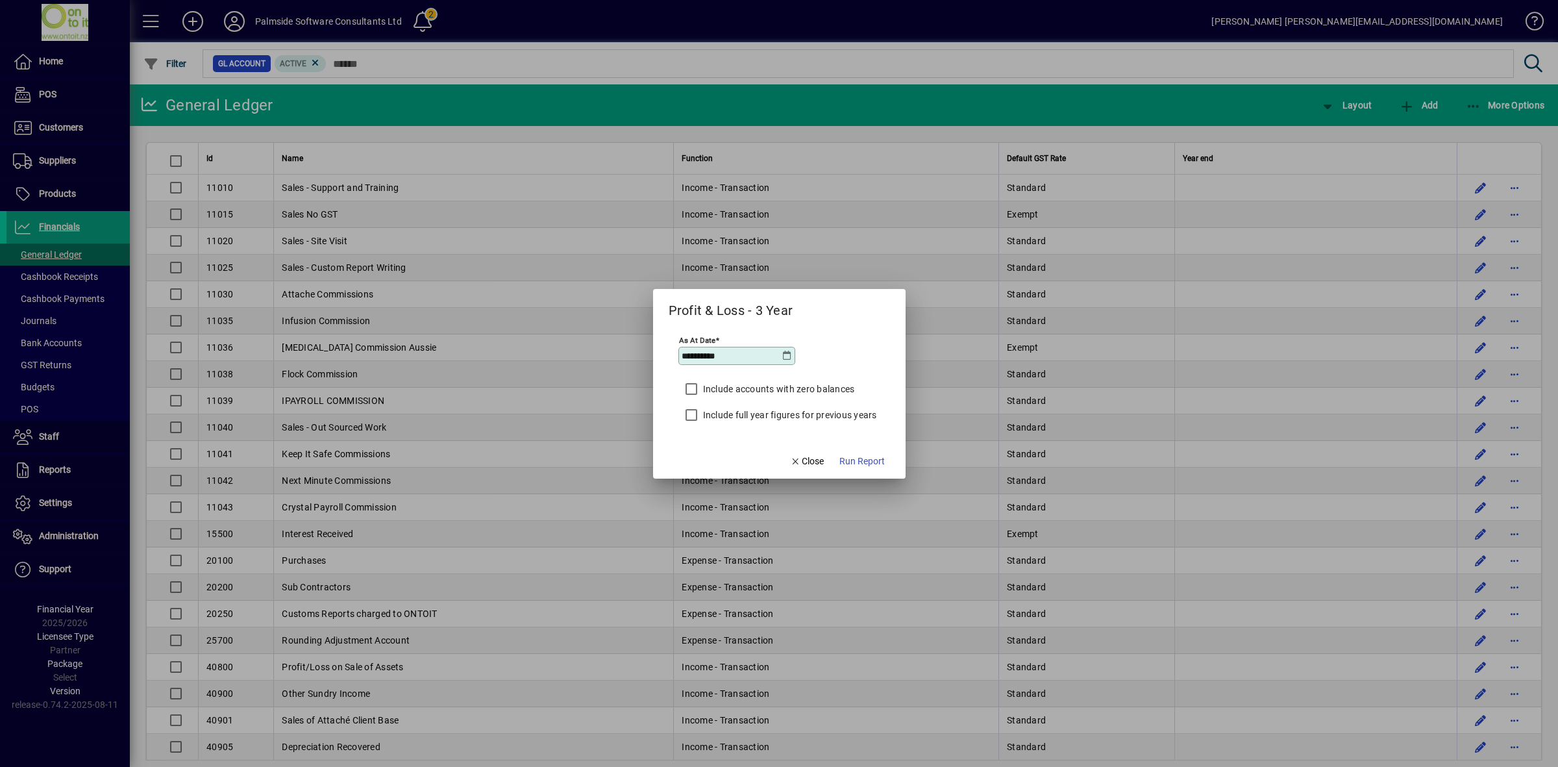
click at [741, 388] on label "Include accounts with zero balances" at bounding box center [777, 388] width 154 height 13
click at [868, 462] on span "Run Report" at bounding box center [861, 461] width 45 height 14
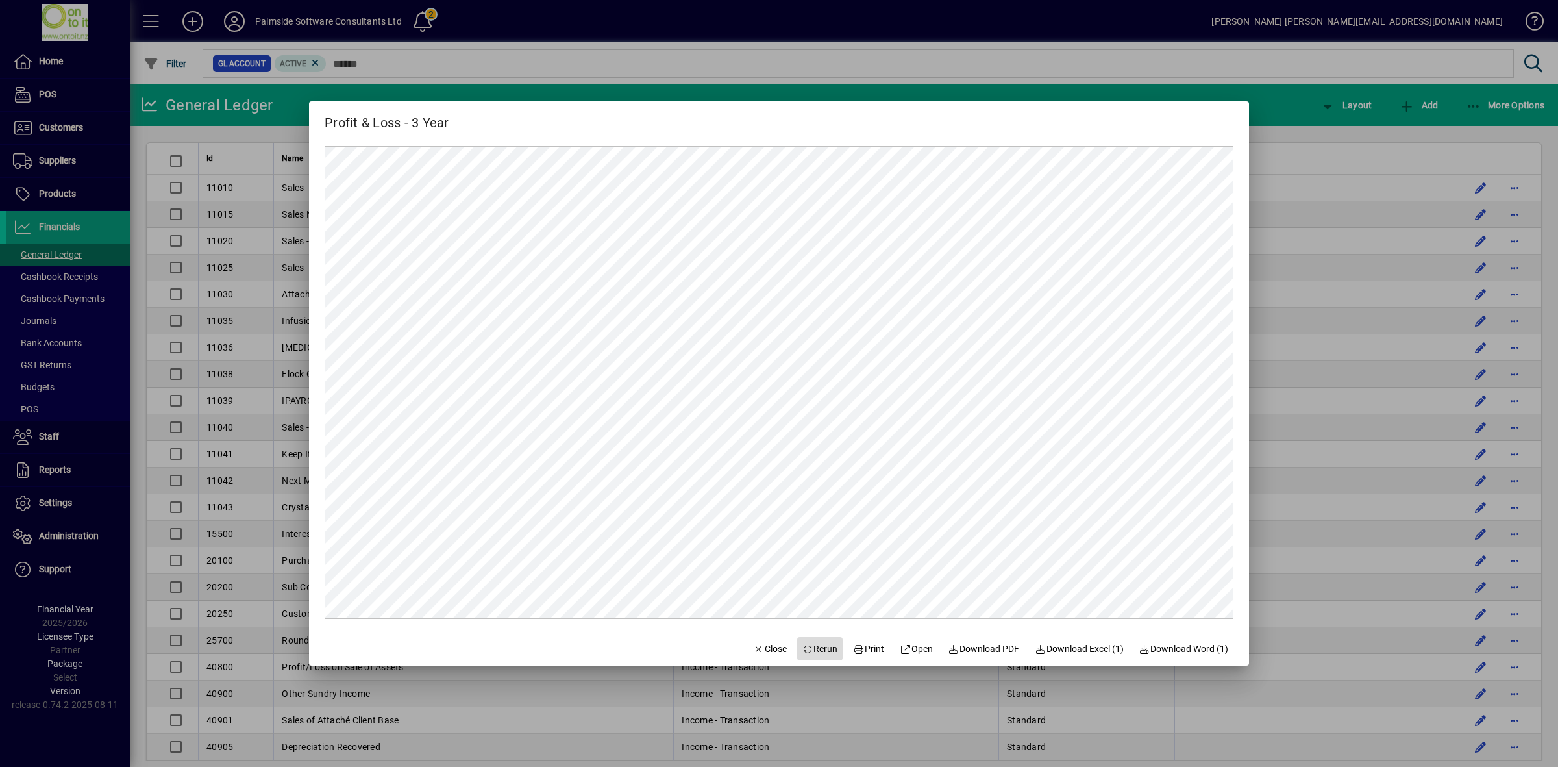
click at [819, 650] on span "Rerun" at bounding box center [820, 649] width 36 height 14
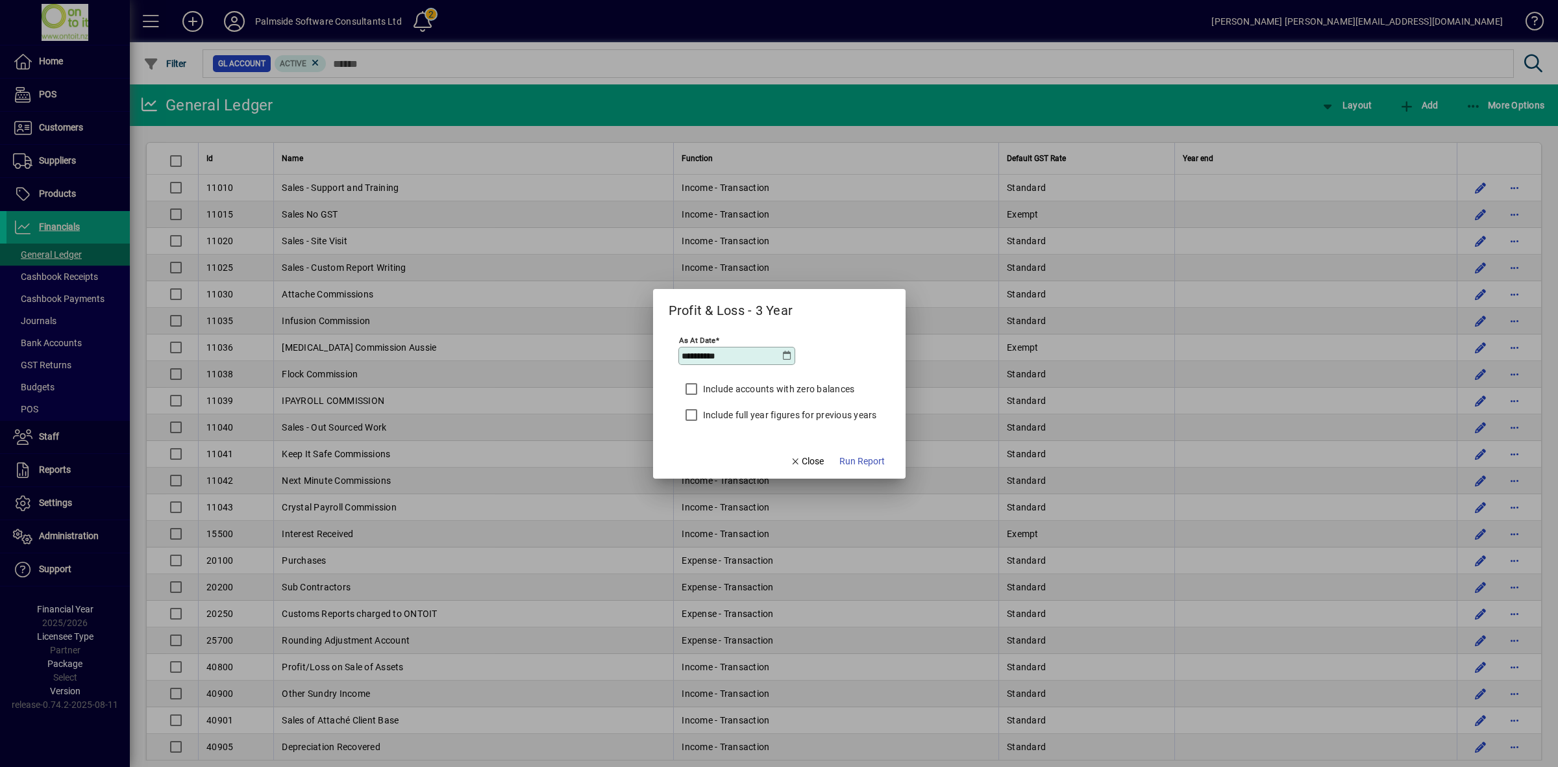
click at [756, 415] on label "Include full year figures for previous years" at bounding box center [788, 414] width 177 height 13
click at [867, 461] on span "Run Report" at bounding box center [861, 461] width 45 height 14
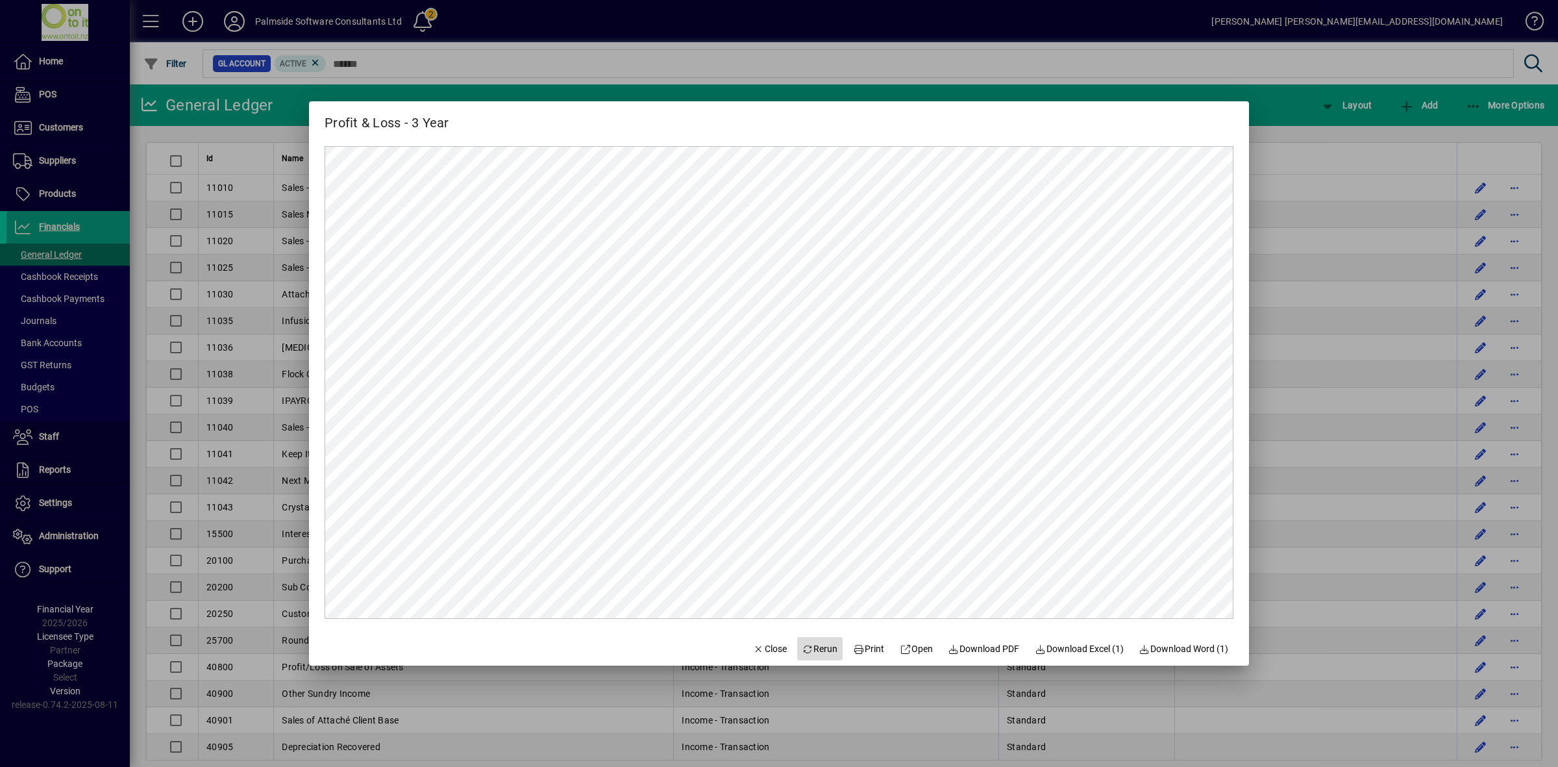
click at [810, 650] on span "Rerun" at bounding box center [820, 649] width 36 height 14
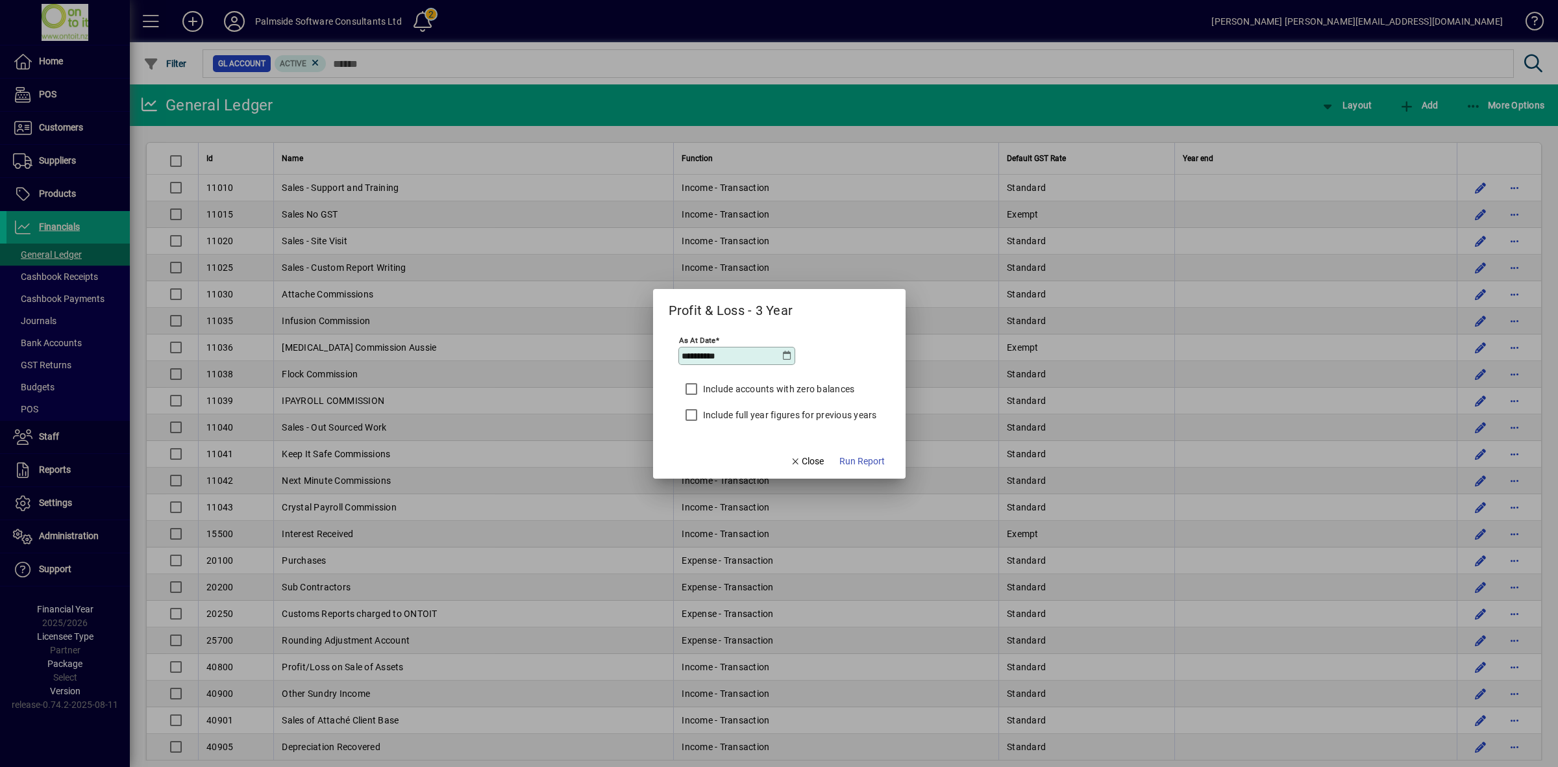
drag, startPoint x: 763, startPoint y: 355, endPoint x: 663, endPoint y: 339, distance: 101.8
click at [663, 339] on mat-dialog-content "**********" at bounding box center [779, 382] width 253 height 123
type input "**********"
click at [862, 462] on span "Run Report" at bounding box center [861, 461] width 45 height 14
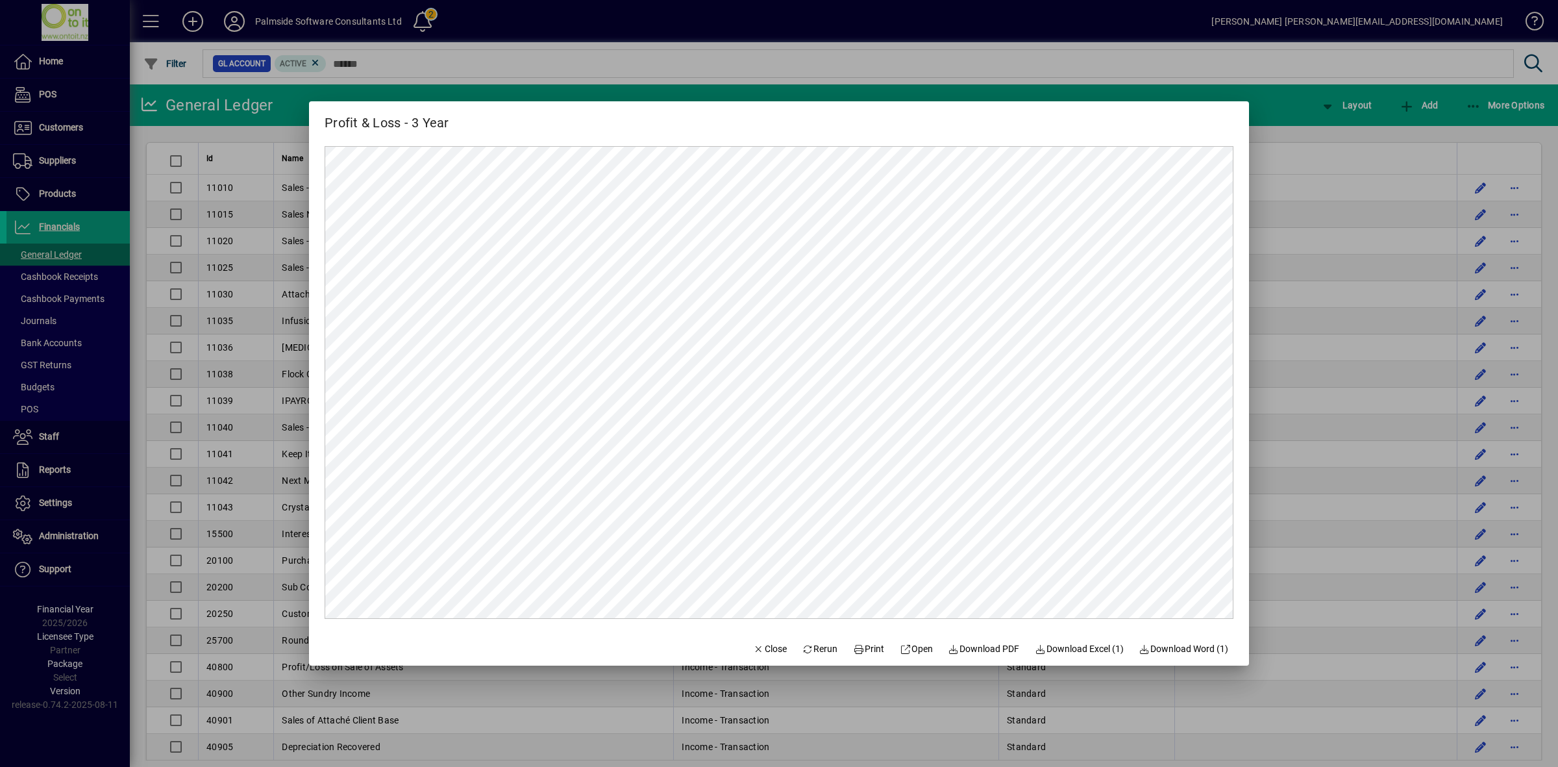
click at [806, 650] on span "Rerun" at bounding box center [820, 649] width 36 height 14
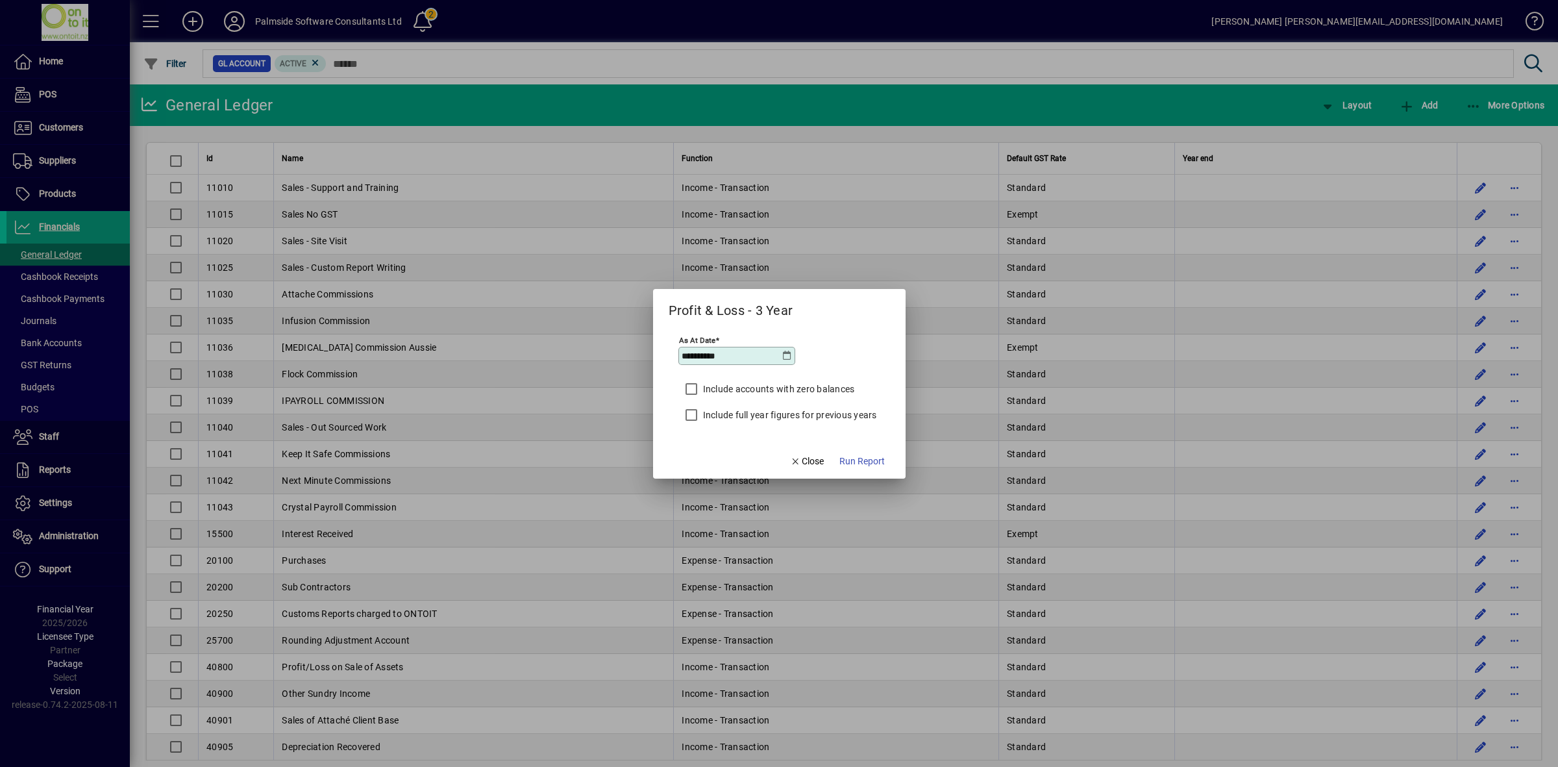
click at [782, 352] on icon at bounding box center [787, 356] width 10 height 10
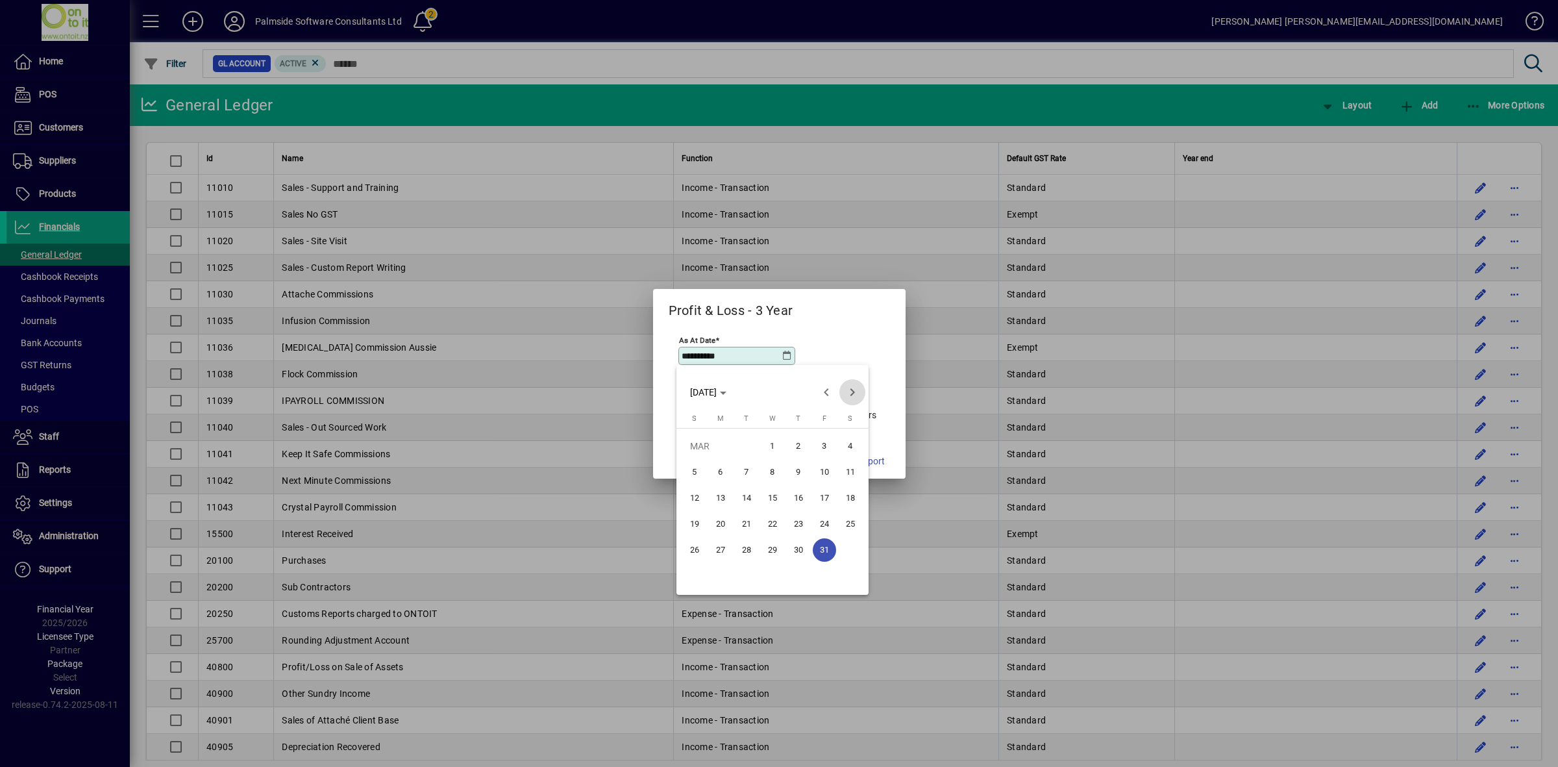
click at [856, 388] on span "Next month" at bounding box center [852, 392] width 26 height 26
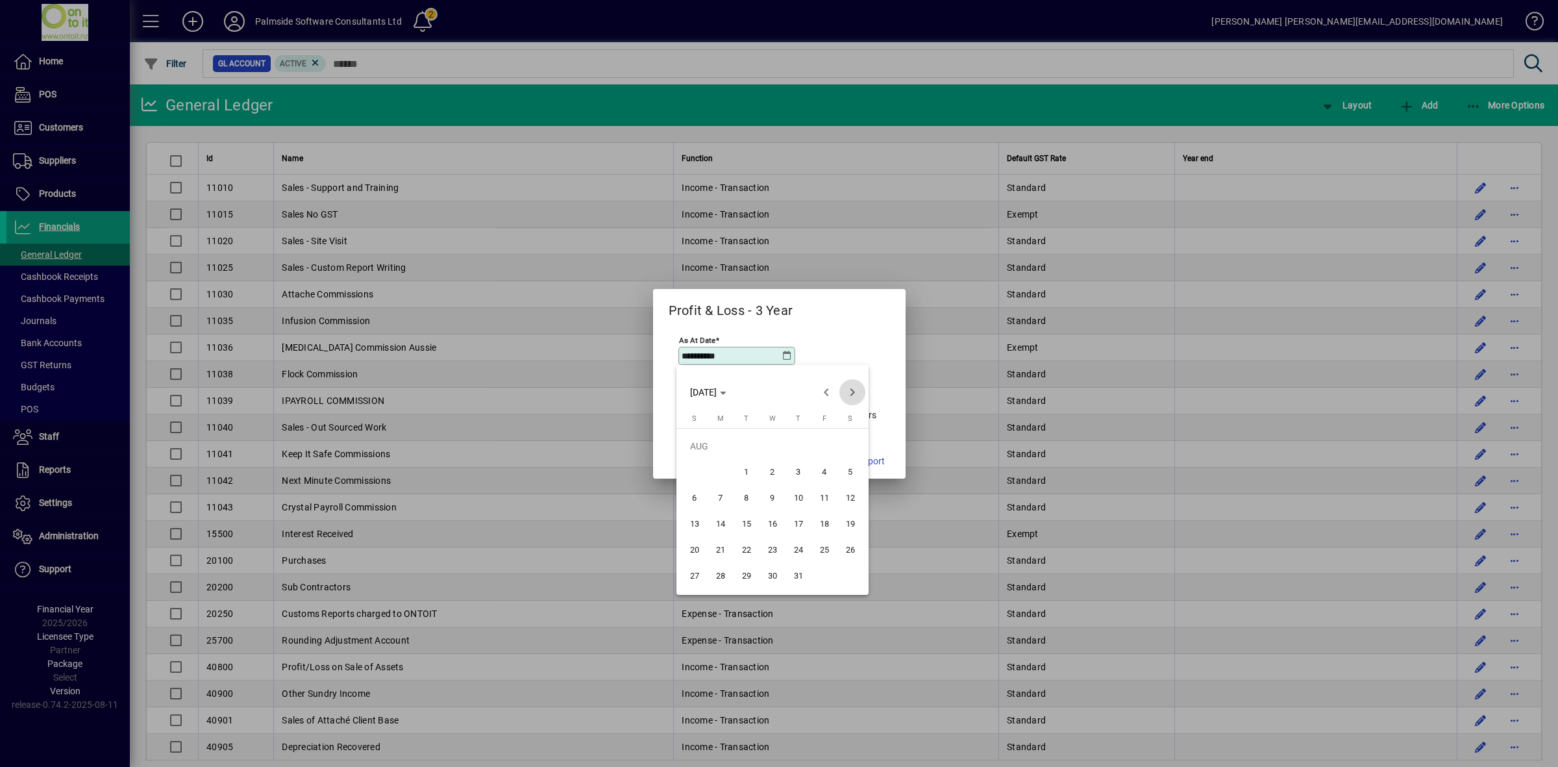
click at [856, 388] on span "Next month" at bounding box center [852, 392] width 26 height 26
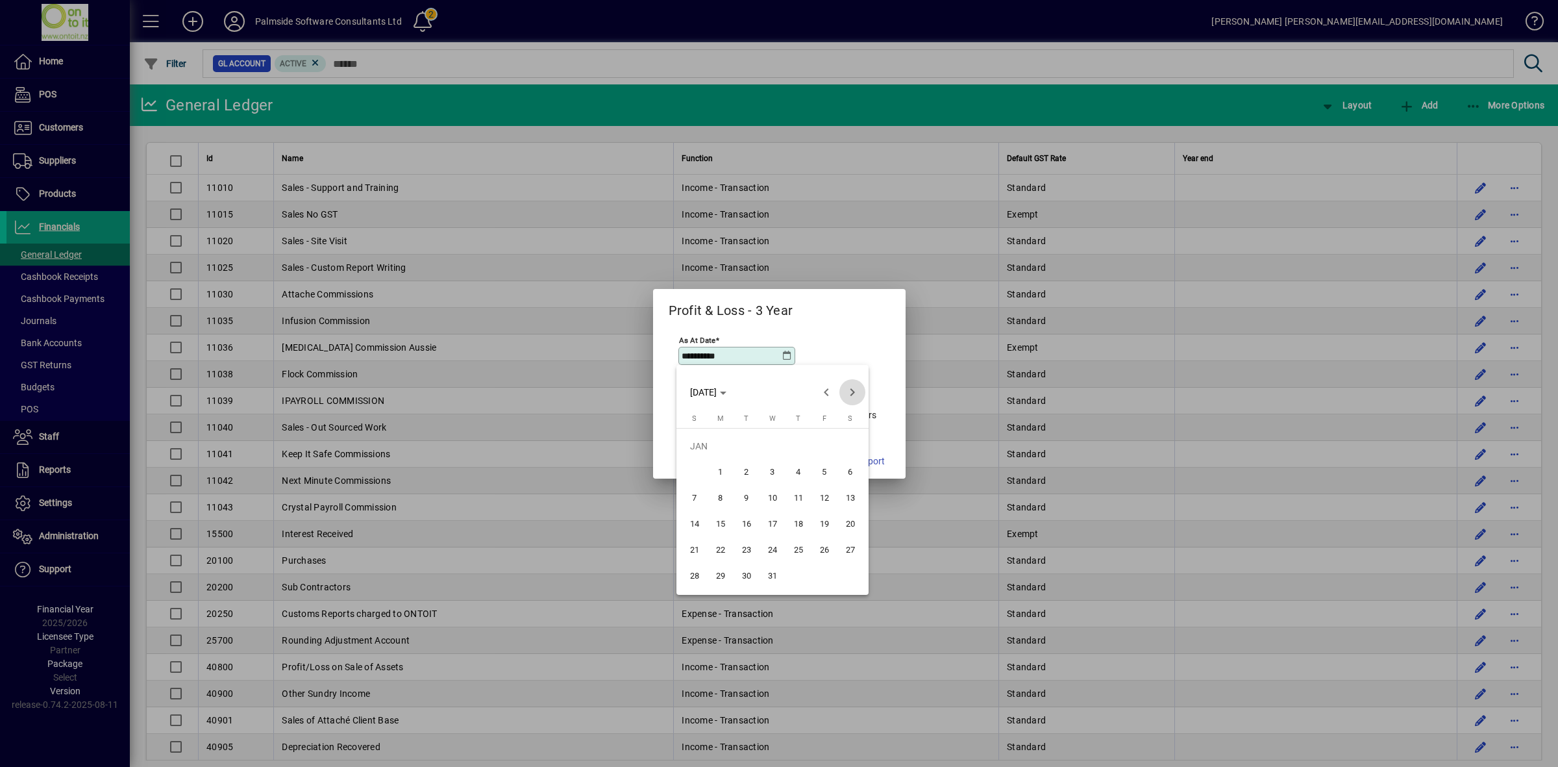
click at [856, 388] on span "Next month" at bounding box center [852, 392] width 26 height 26
click at [755, 352] on div at bounding box center [779, 383] width 1558 height 767
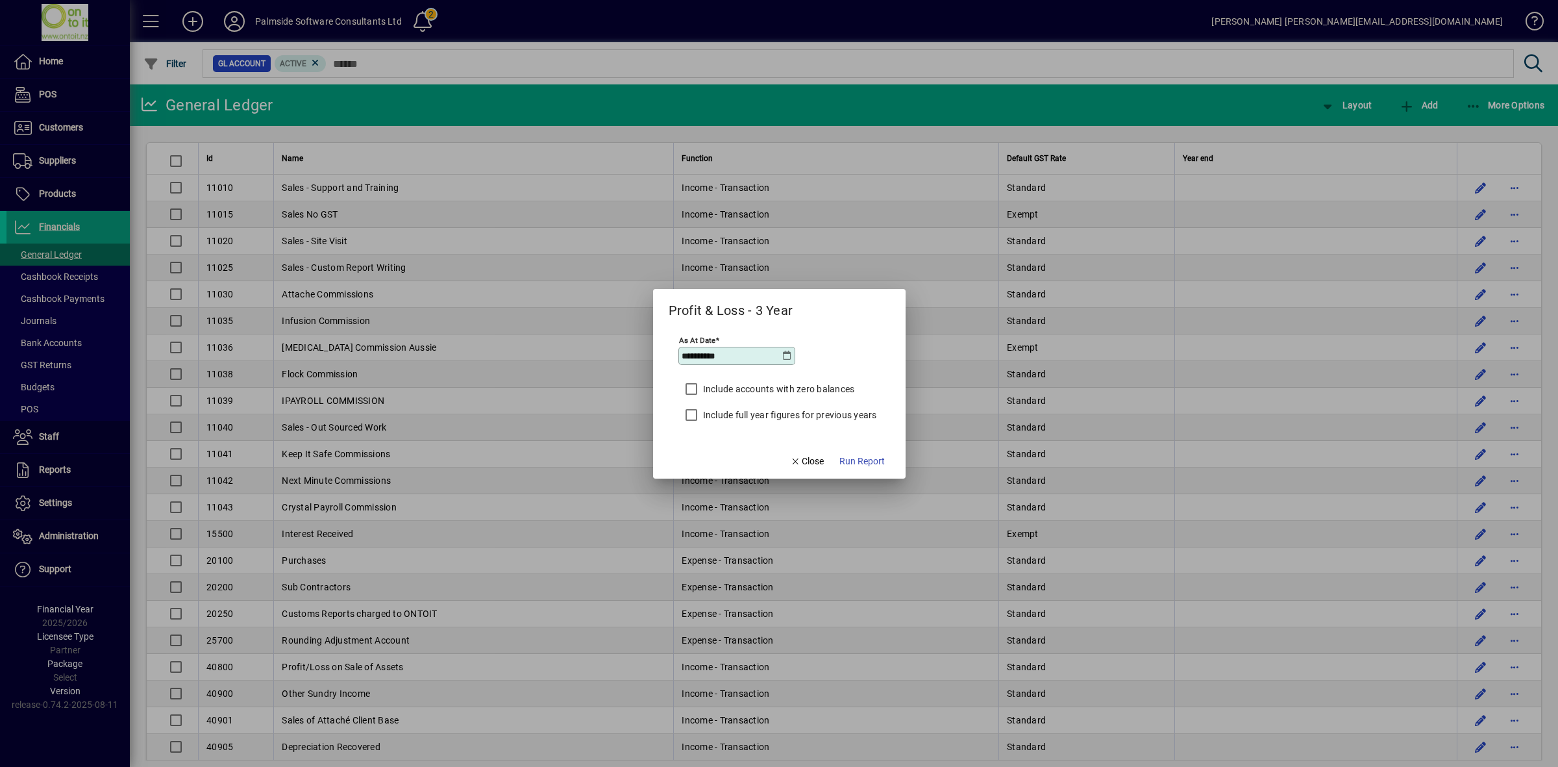
drag, startPoint x: 753, startPoint y: 352, endPoint x: 726, endPoint y: 349, distance: 27.5
click at [726, 349] on div "**********" at bounding box center [736, 356] width 117 height 18
type input "**********"
click at [863, 464] on span "Run Report" at bounding box center [861, 461] width 45 height 14
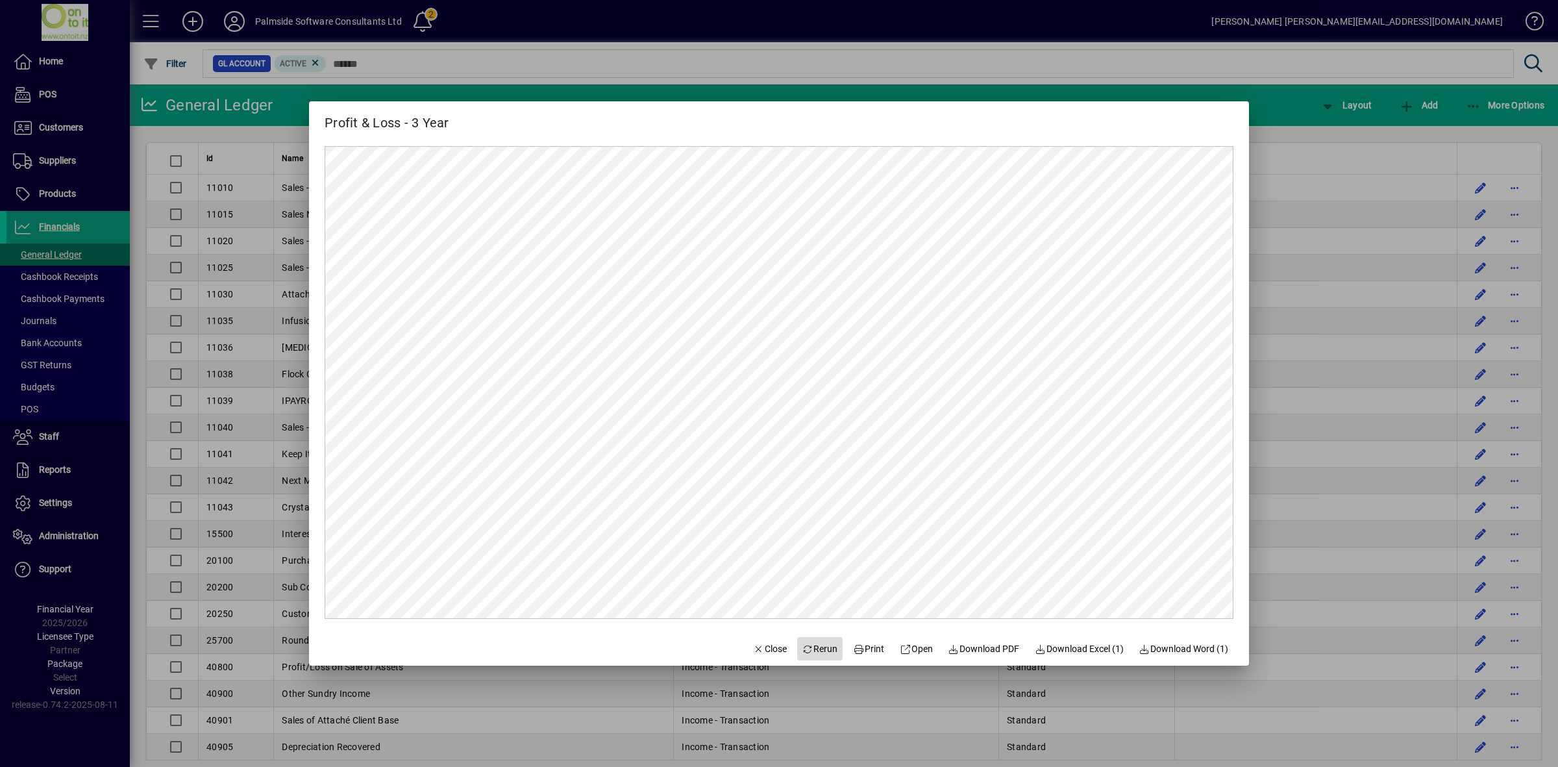
click at [821, 650] on span "Rerun" at bounding box center [820, 649] width 36 height 14
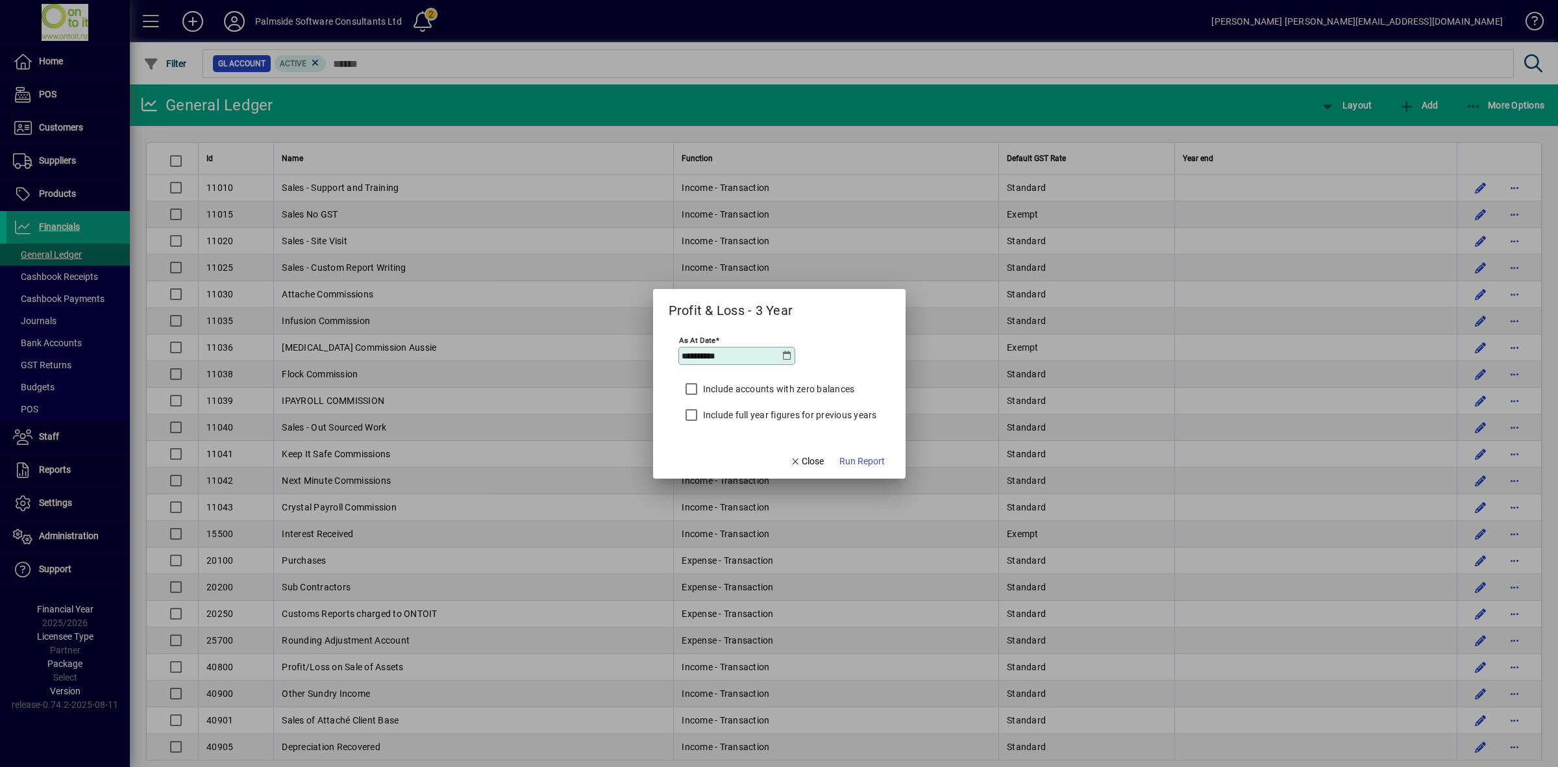
click at [744, 352] on input "**********" at bounding box center [732, 356] width 101 height 10
type input "**********"
click at [873, 456] on span "Run Report" at bounding box center [861, 461] width 45 height 14
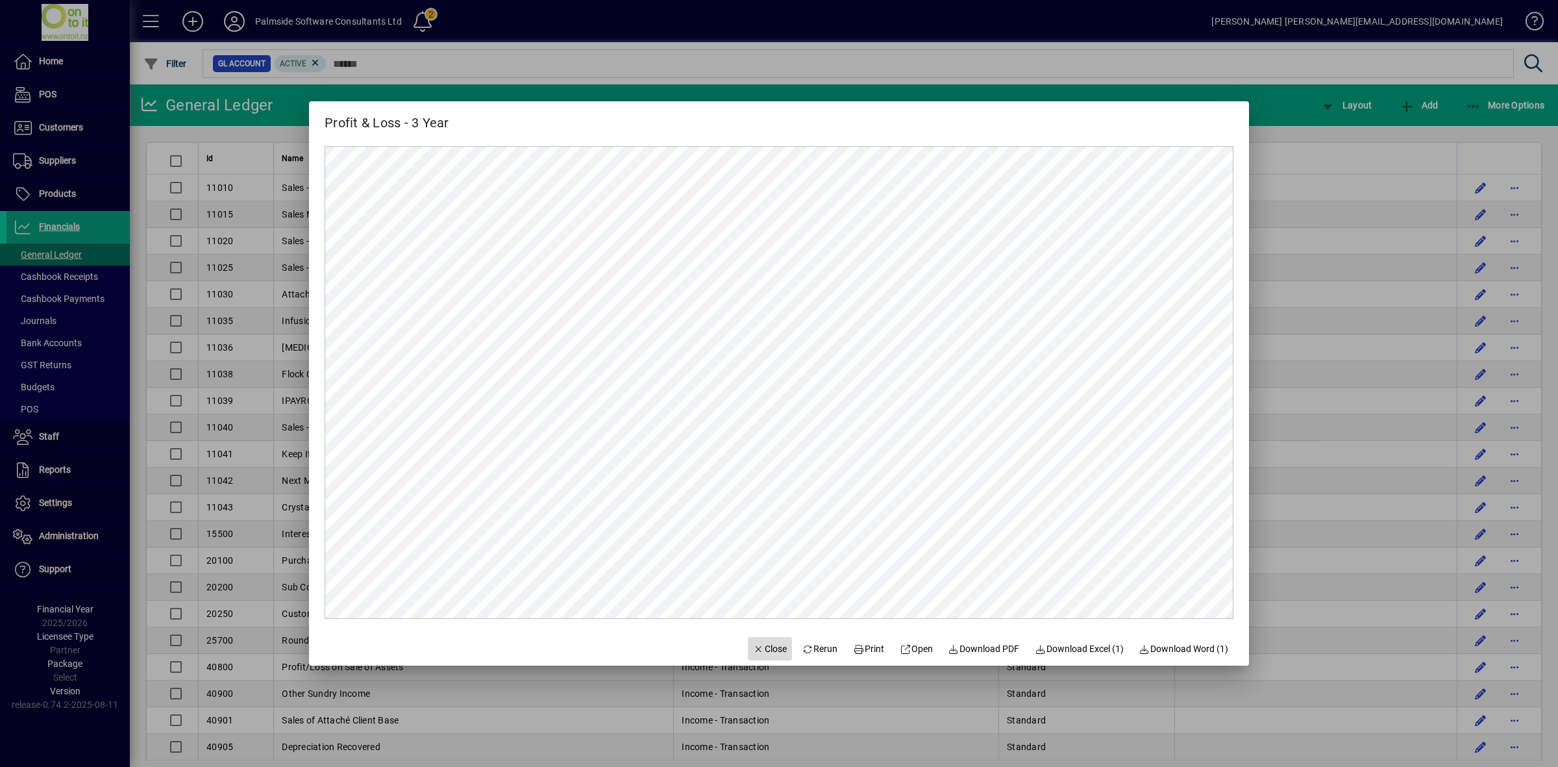
click at [763, 644] on span "Close" at bounding box center [770, 649] width 34 height 14
